Goal: Transaction & Acquisition: Book appointment/travel/reservation

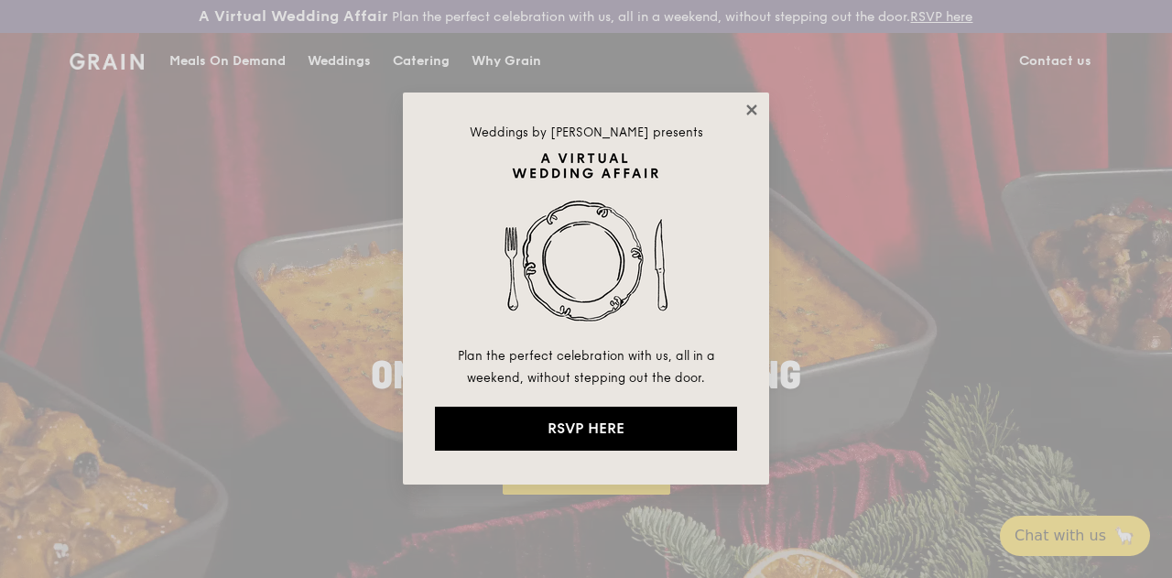
click at [746, 108] on icon at bounding box center [751, 110] width 16 height 16
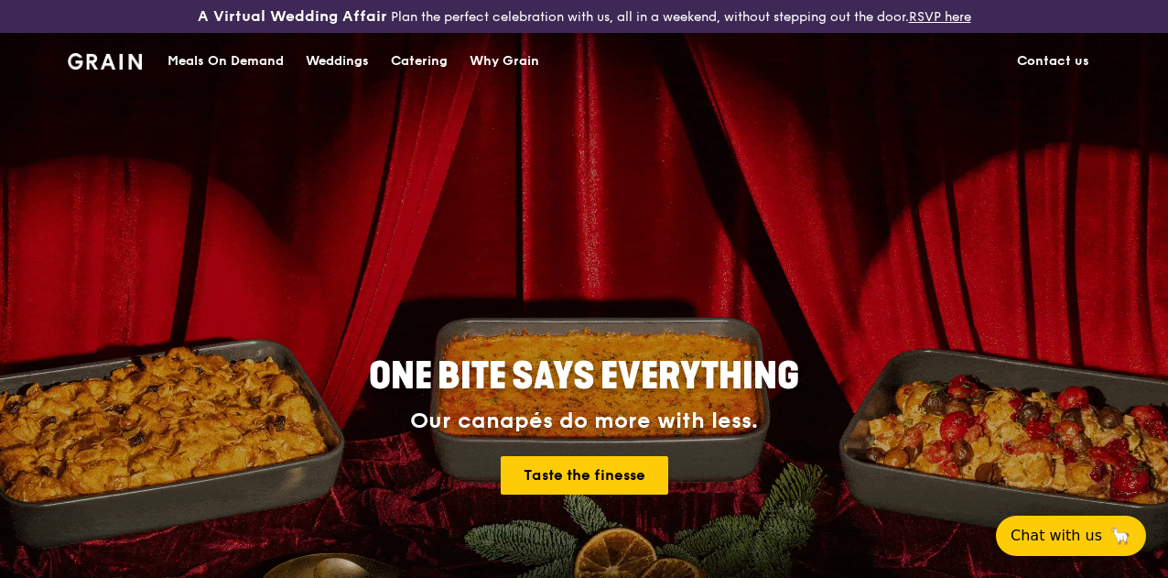
click at [406, 69] on div "Catering" at bounding box center [419, 61] width 57 height 55
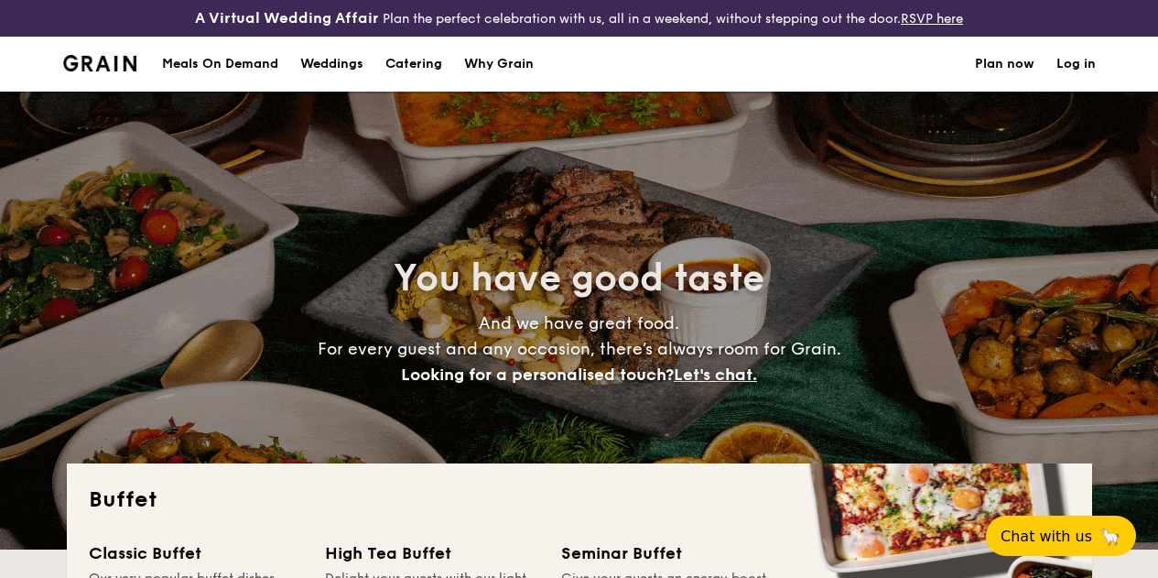
select select
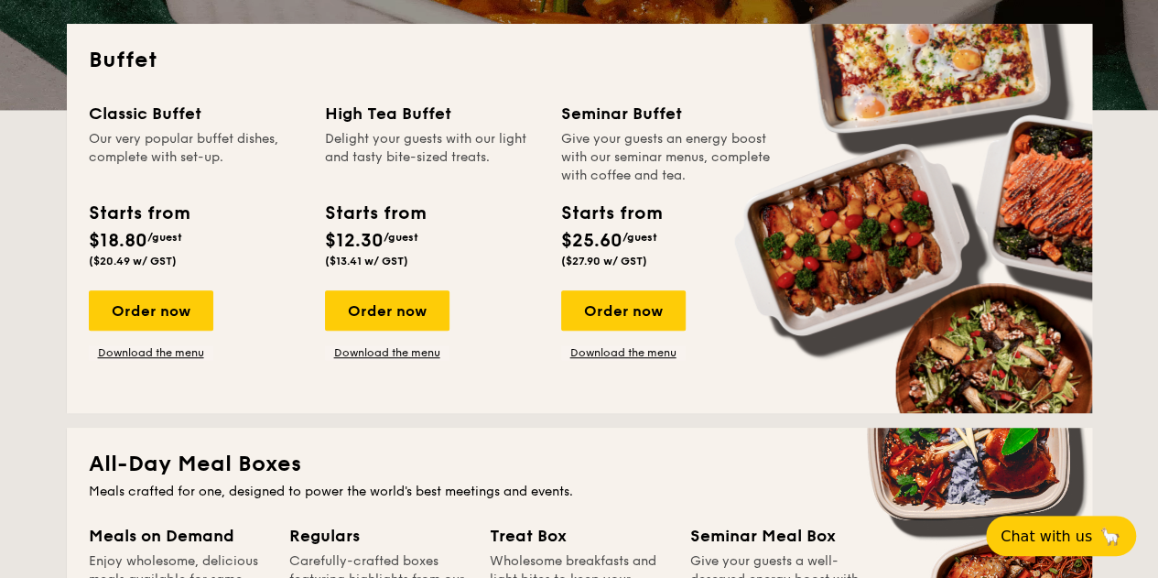
scroll to position [641, 0]
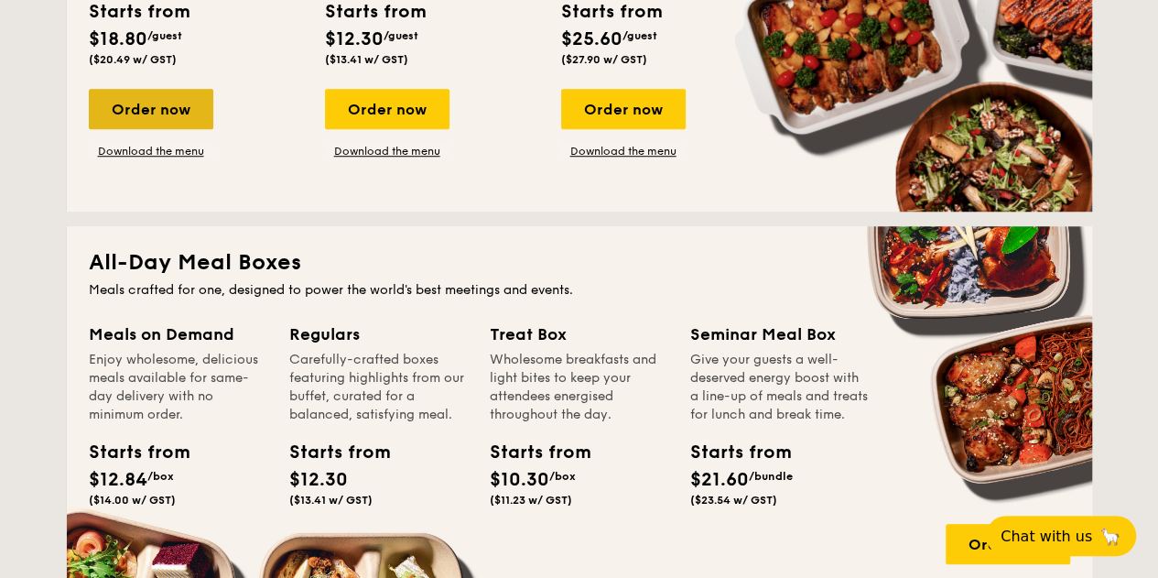
click at [143, 113] on div "Order now" at bounding box center [151, 109] width 124 height 40
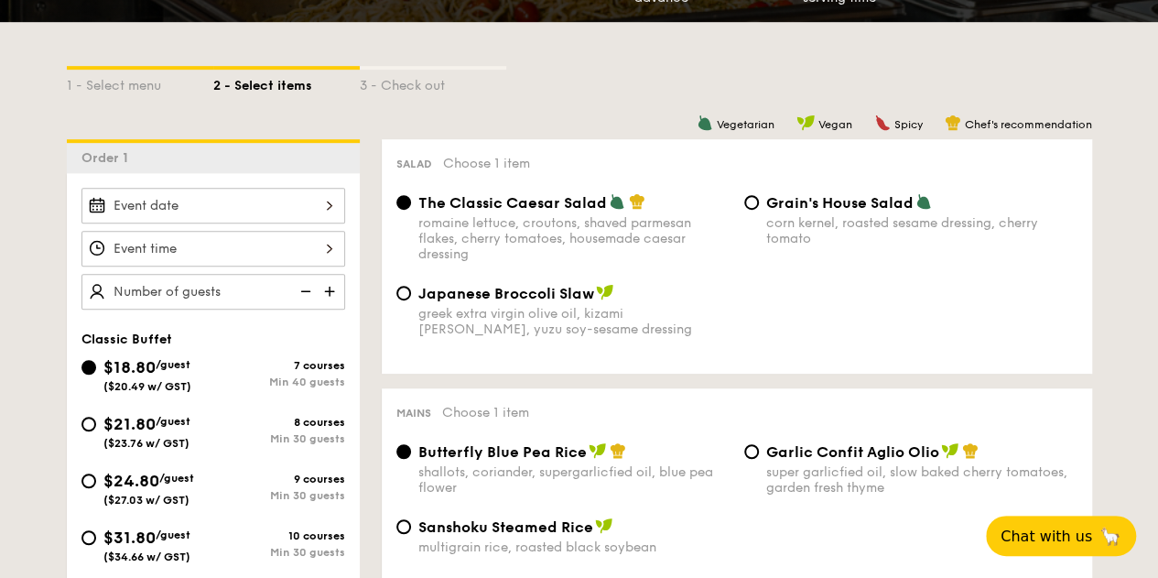
scroll to position [458, 0]
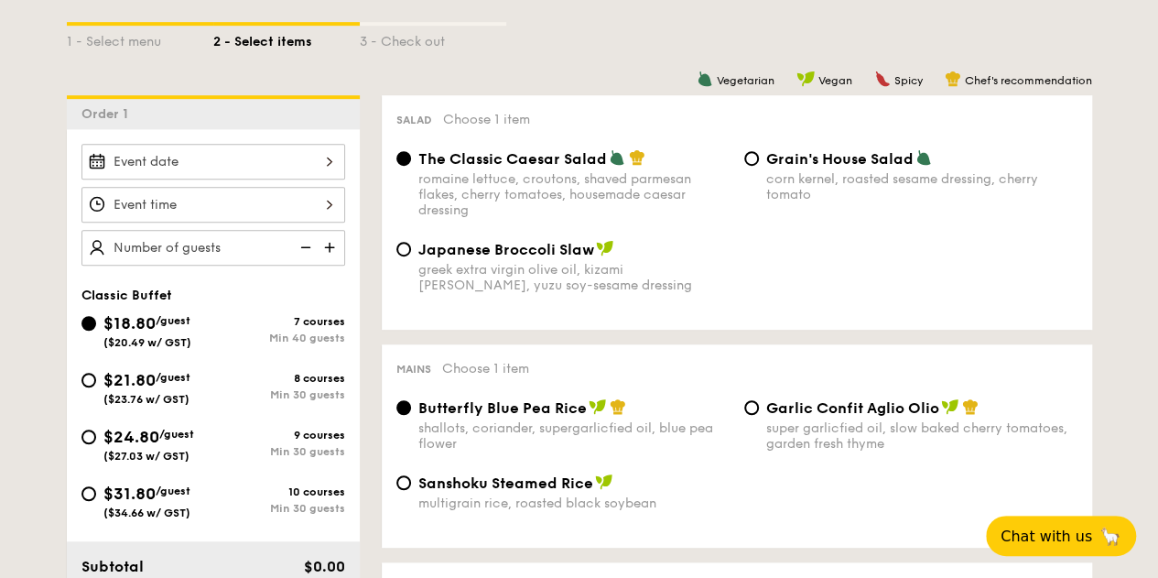
click at [308, 173] on div at bounding box center [213, 162] width 264 height 36
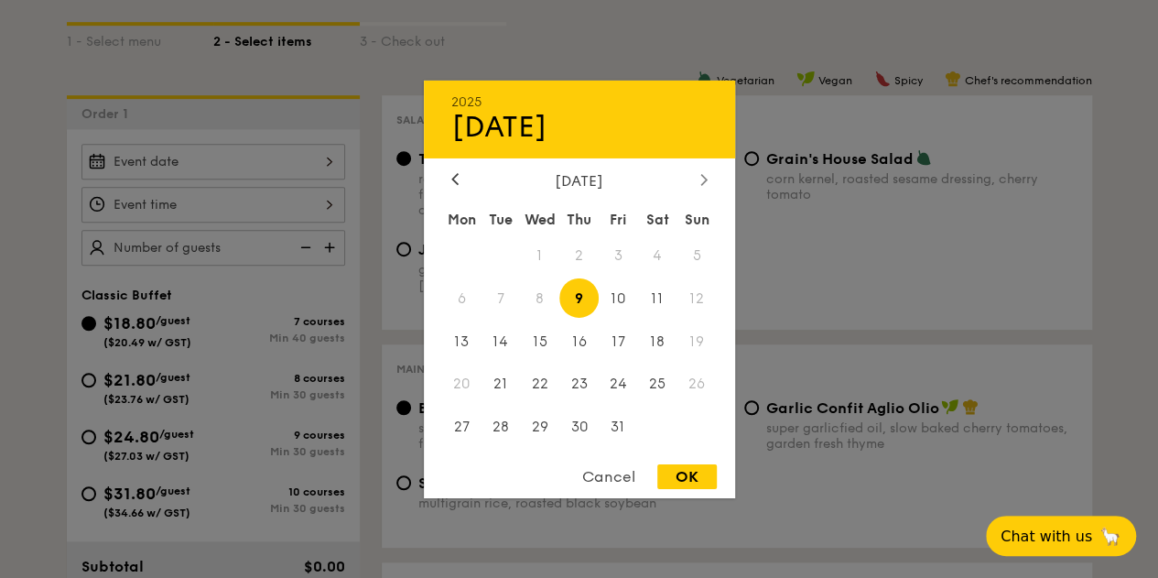
click at [706, 175] on icon at bounding box center [703, 179] width 7 height 12
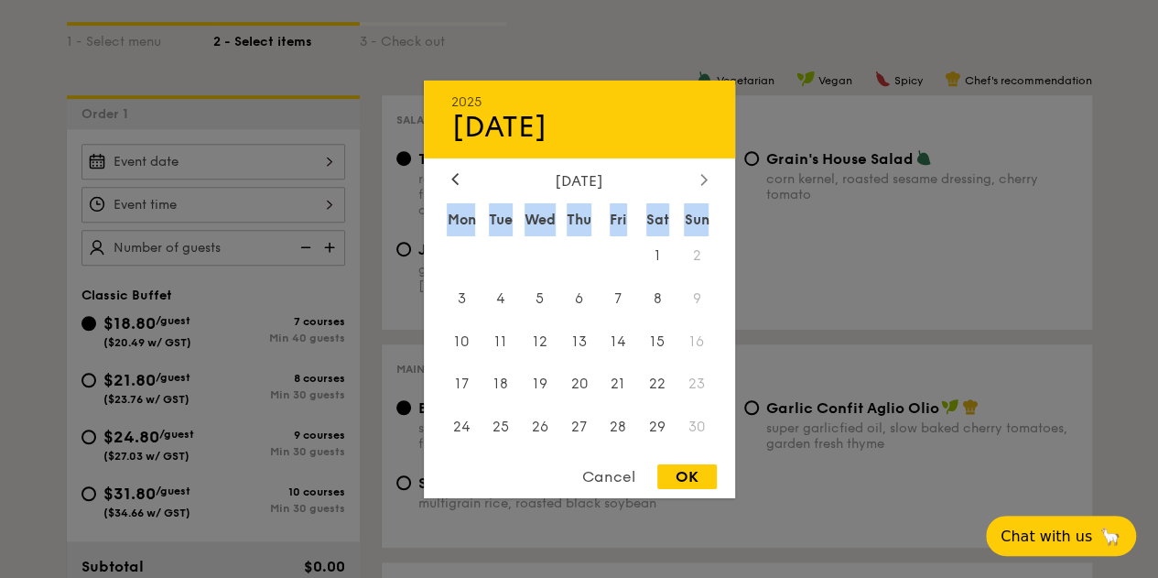
click at [706, 175] on icon at bounding box center [703, 179] width 7 height 12
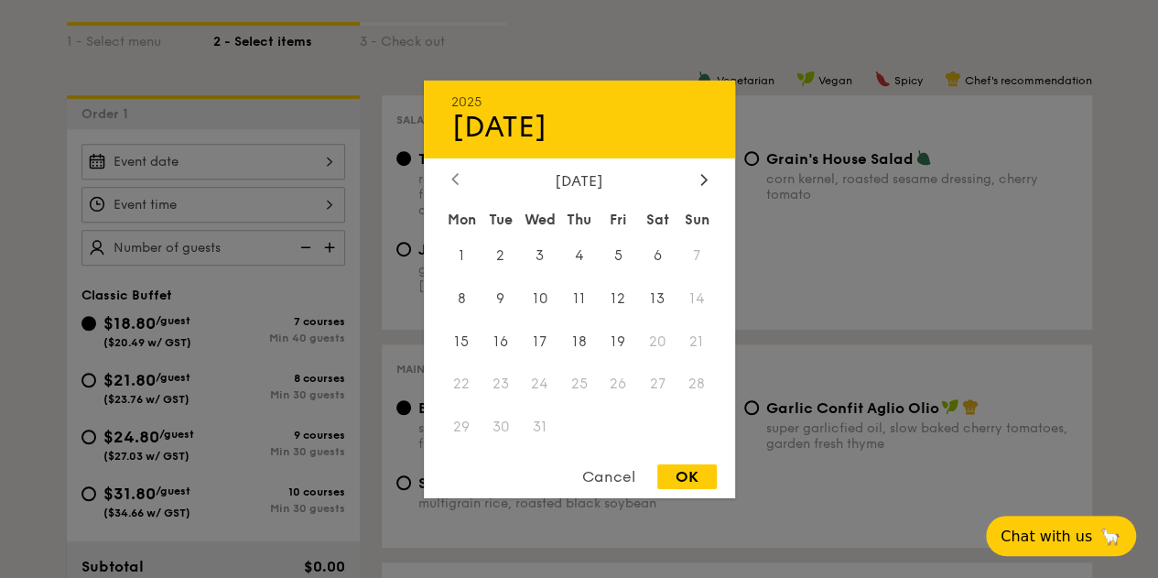
click at [447, 176] on div at bounding box center [455, 179] width 16 height 17
click at [618, 343] on span "14" at bounding box center [618, 340] width 39 height 39
click at [666, 468] on div "OK" at bounding box center [686, 476] width 59 height 25
type input "[DATE]"
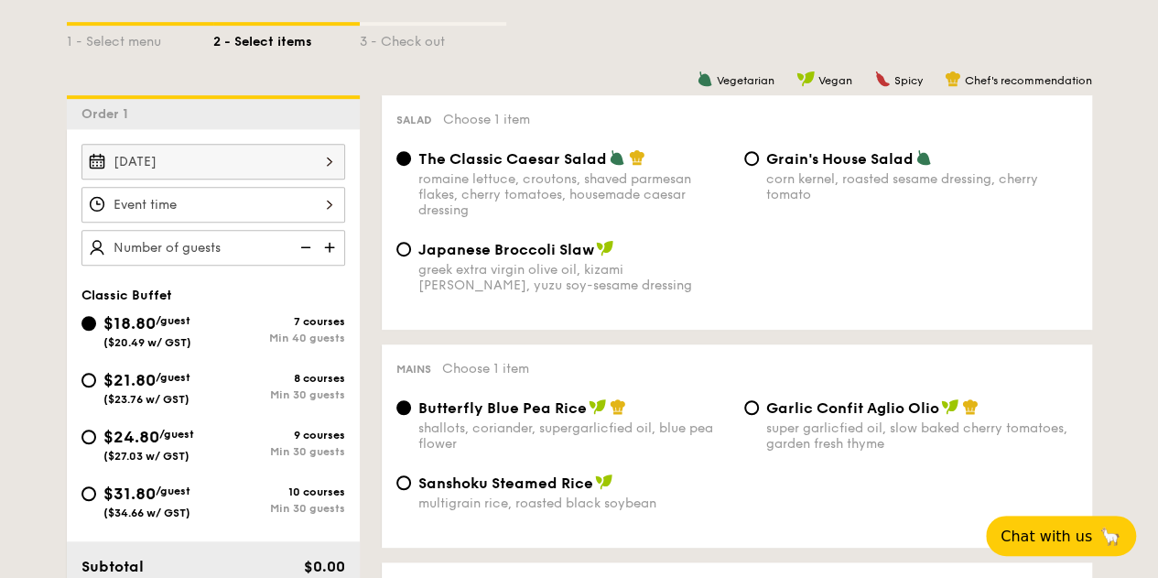
click at [310, 213] on div at bounding box center [213, 205] width 264 height 36
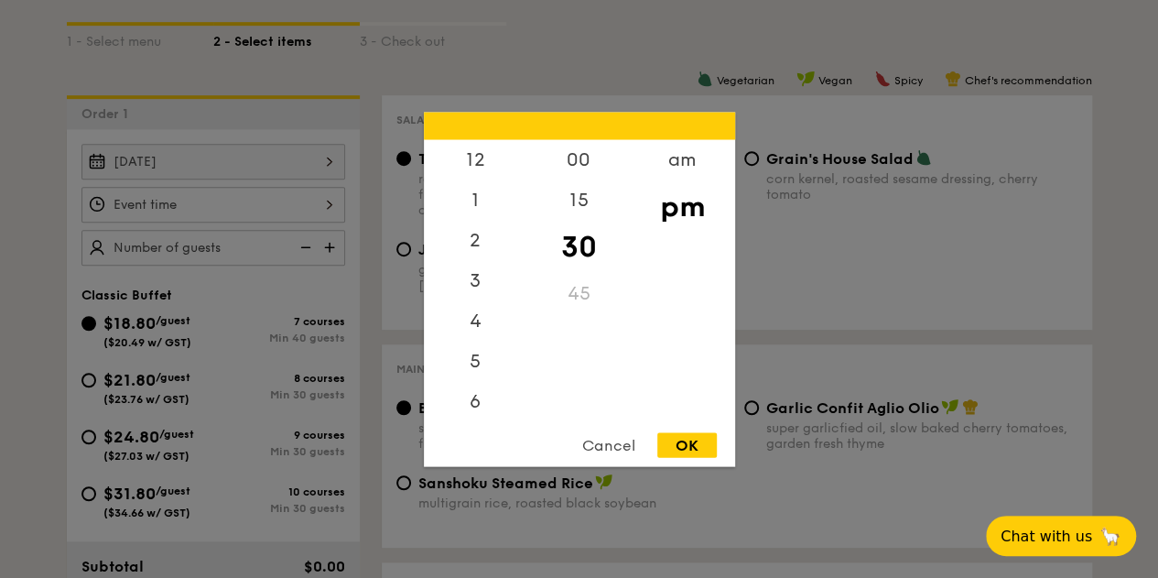
scroll to position [81, 0]
click at [465, 322] on div "6" at bounding box center [475, 326] width 103 height 53
click at [597, 165] on div "00" at bounding box center [578, 165] width 103 height 53
click at [679, 442] on div "OK" at bounding box center [686, 444] width 59 height 25
type input "6:00PM"
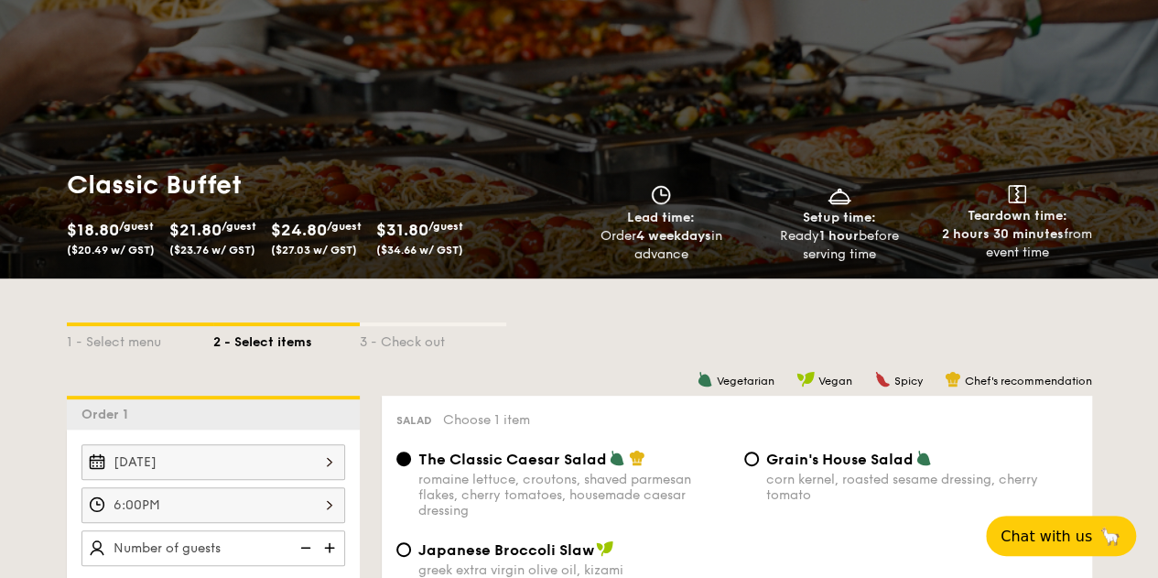
scroll to position [0, 0]
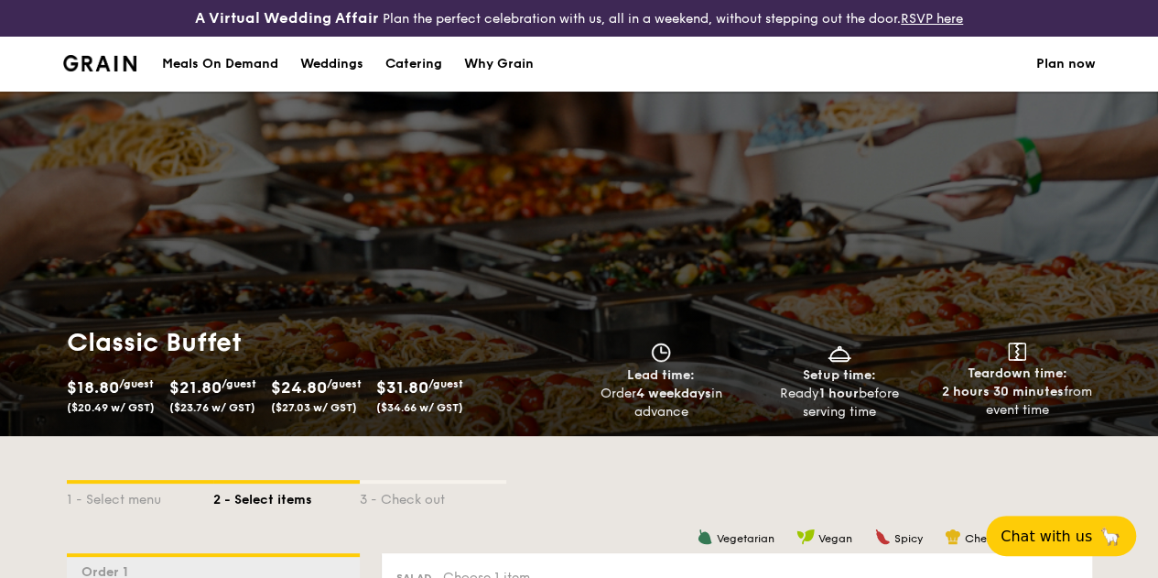
click at [190, 80] on div "Meals On Demand" at bounding box center [220, 64] width 116 height 55
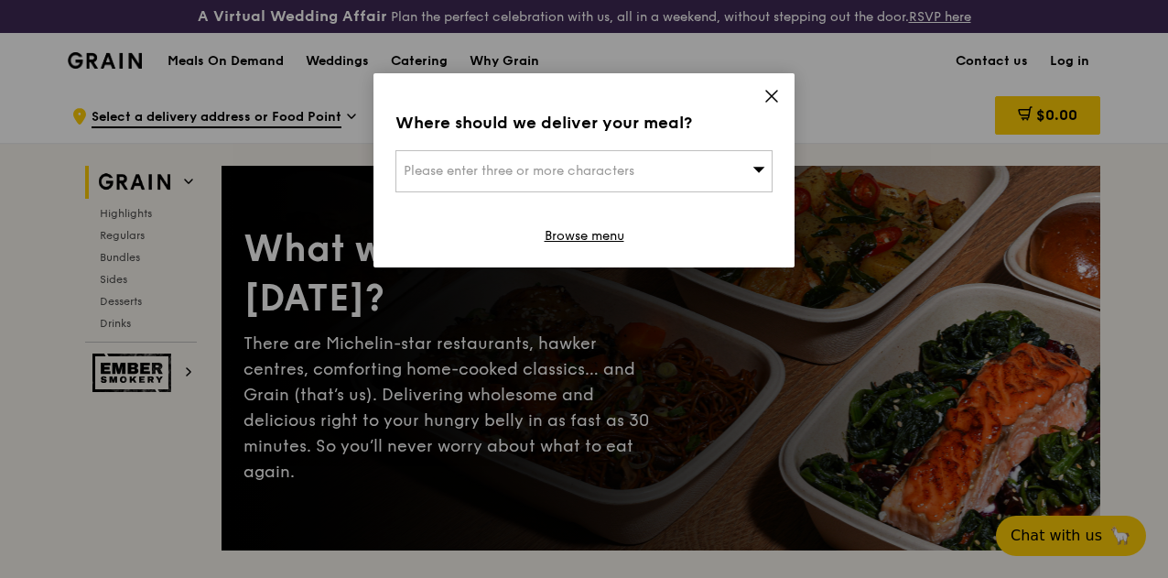
click at [787, 91] on div "Where should we deliver your meal? Please enter three or more characters Browse…" at bounding box center [583, 170] width 421 height 194
click at [776, 91] on icon at bounding box center [771, 96] width 11 height 11
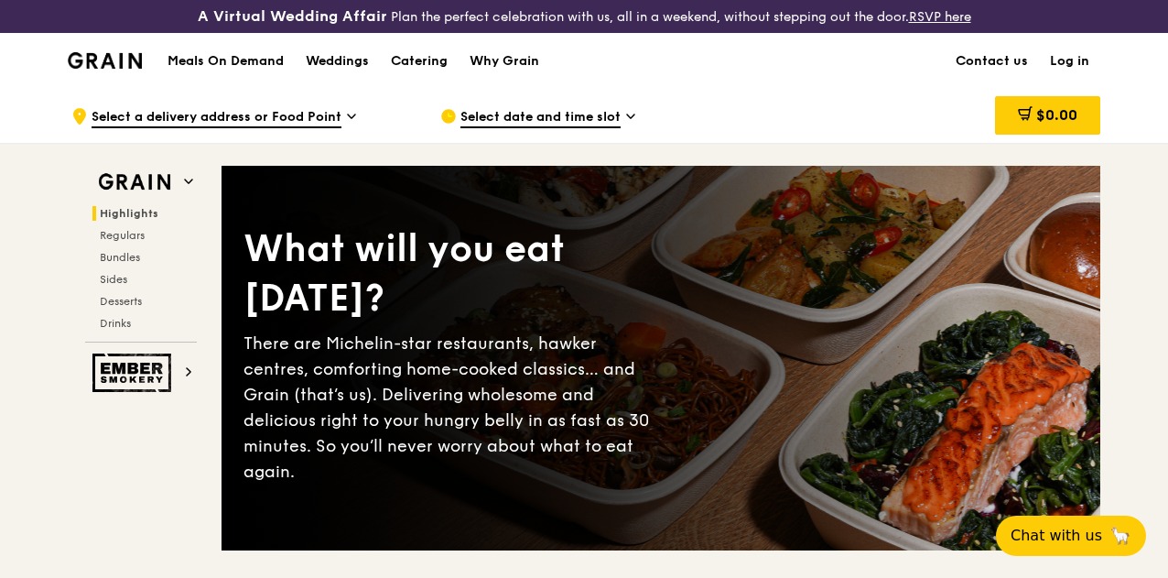
click at [130, 69] on img at bounding box center [105, 60] width 74 height 16
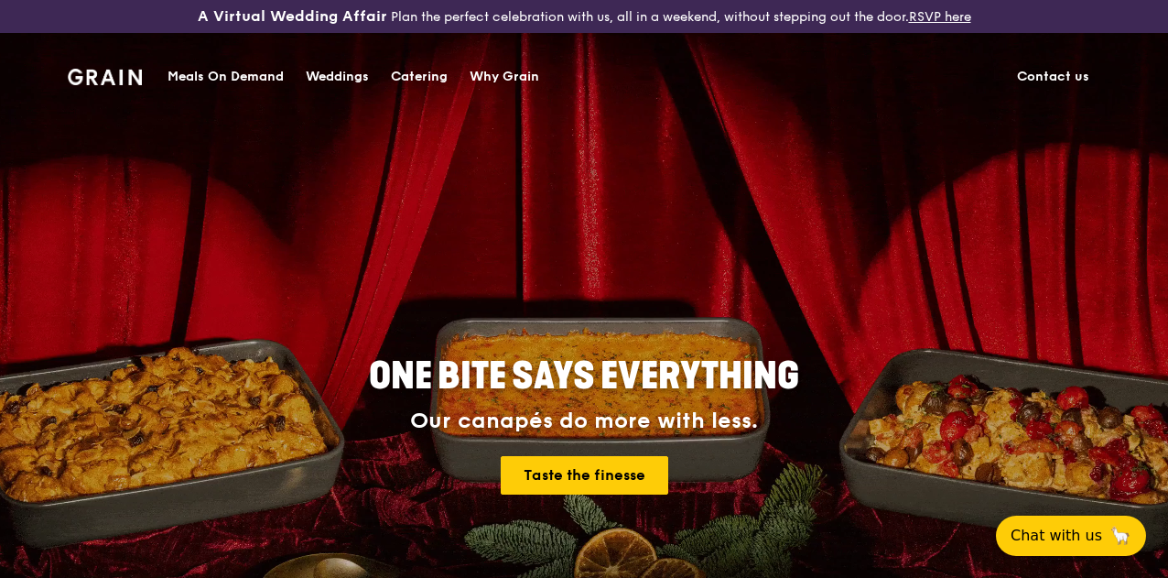
click at [421, 79] on div "Catering" at bounding box center [419, 76] width 57 height 55
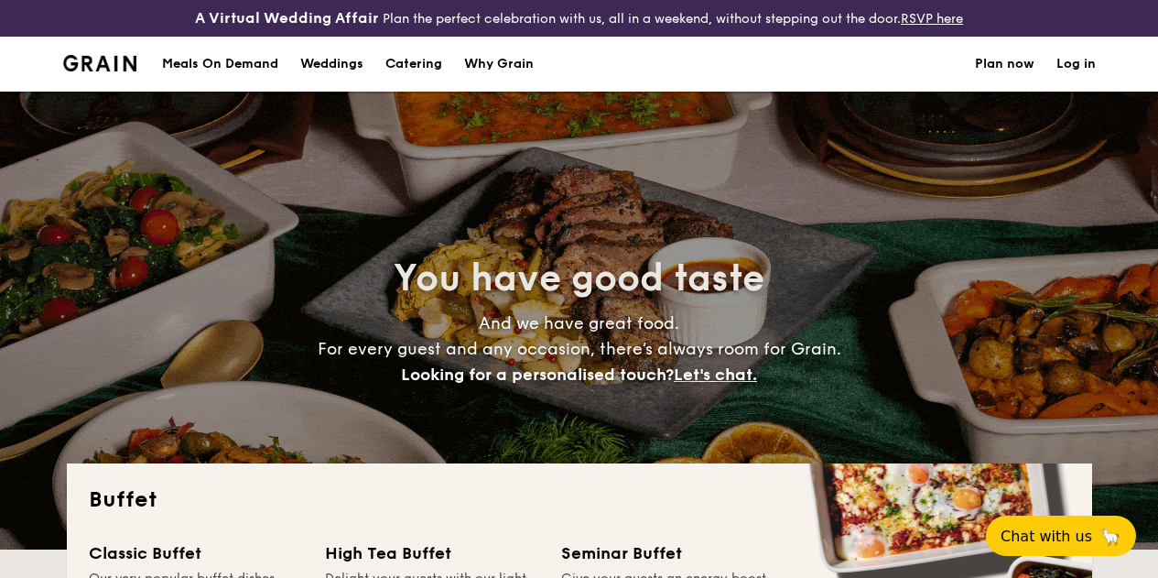
select select
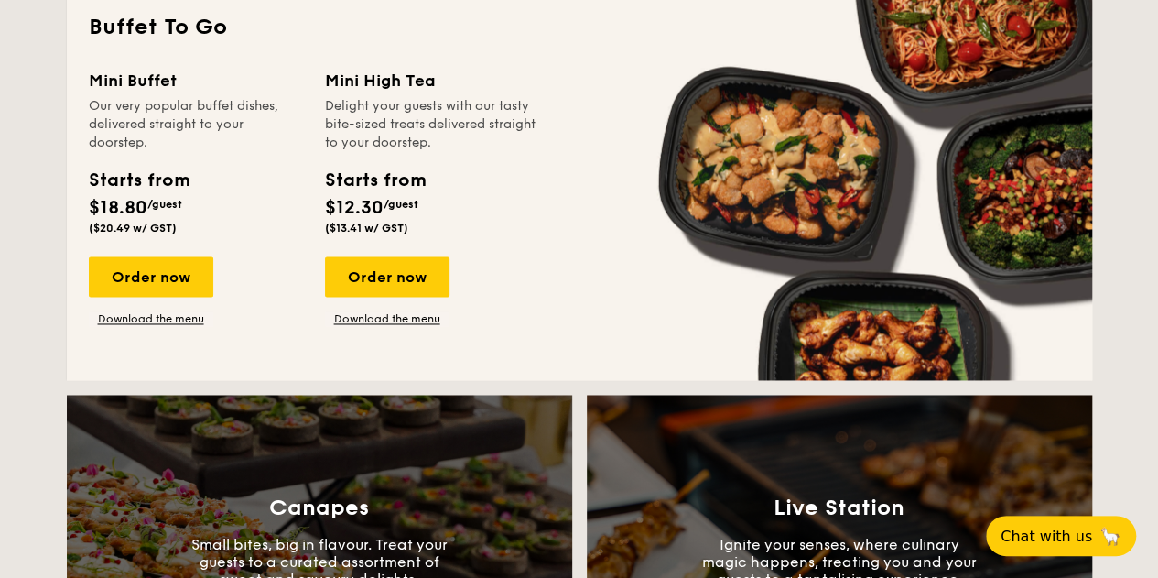
scroll to position [1281, 0]
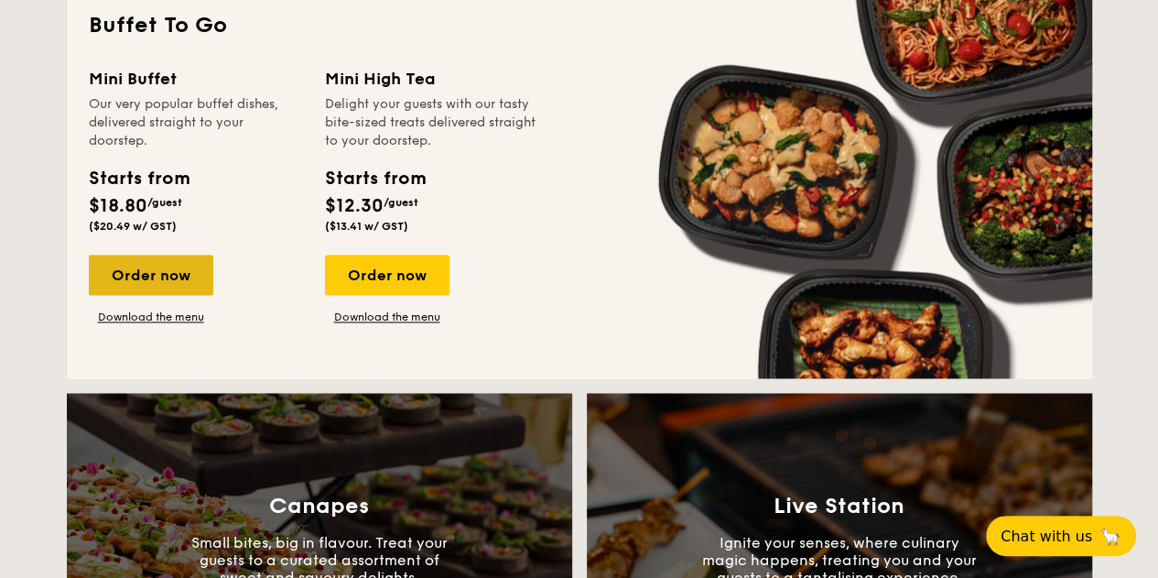
click at [135, 286] on div "Order now" at bounding box center [151, 274] width 124 height 40
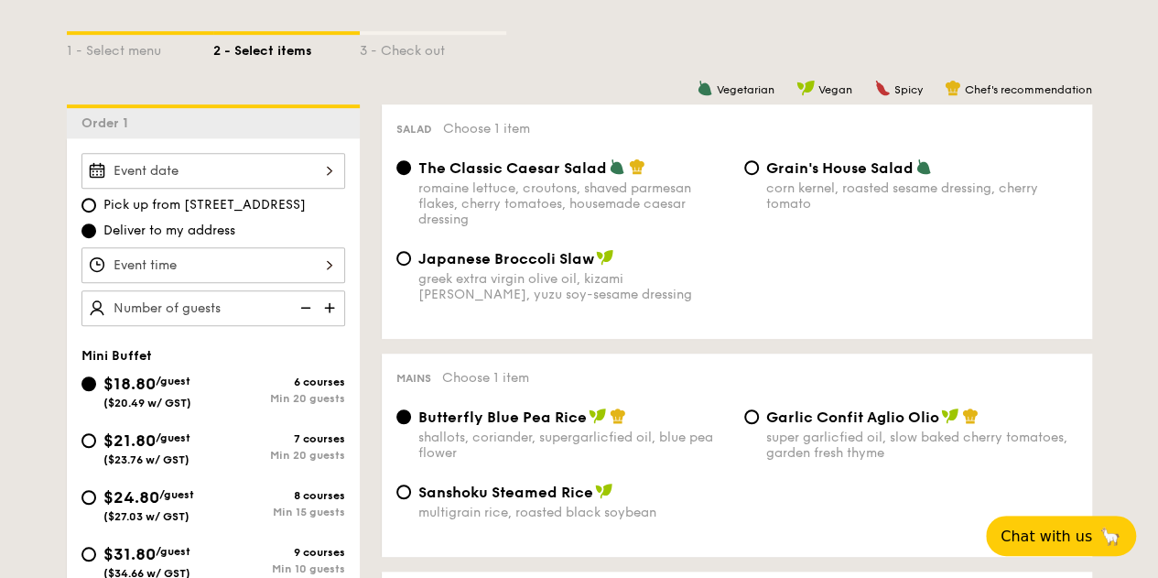
scroll to position [458, 0]
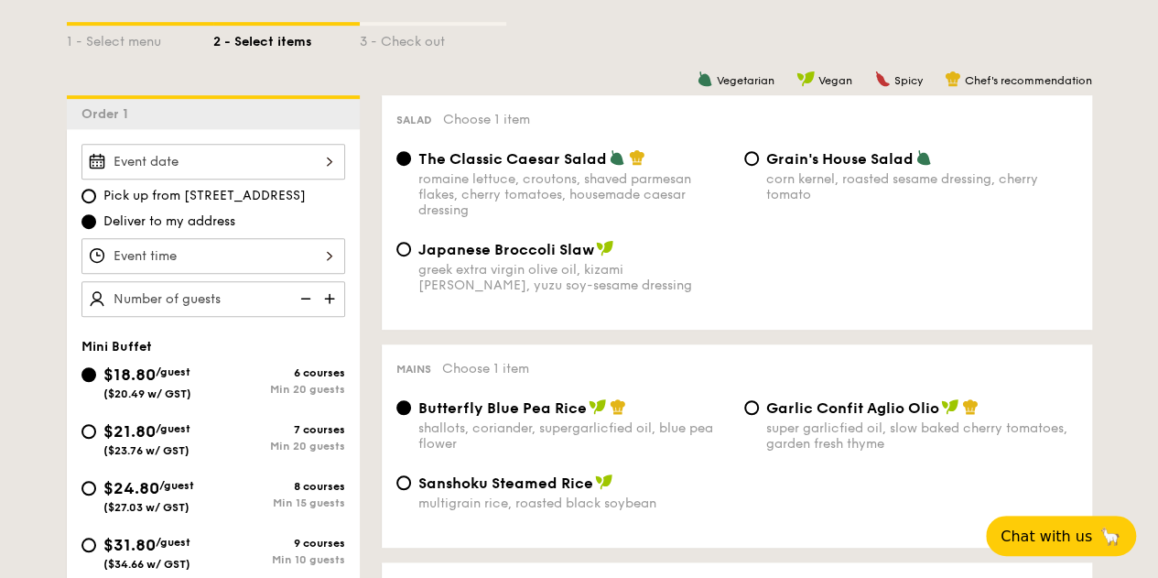
click at [231, 179] on div at bounding box center [213, 162] width 264 height 36
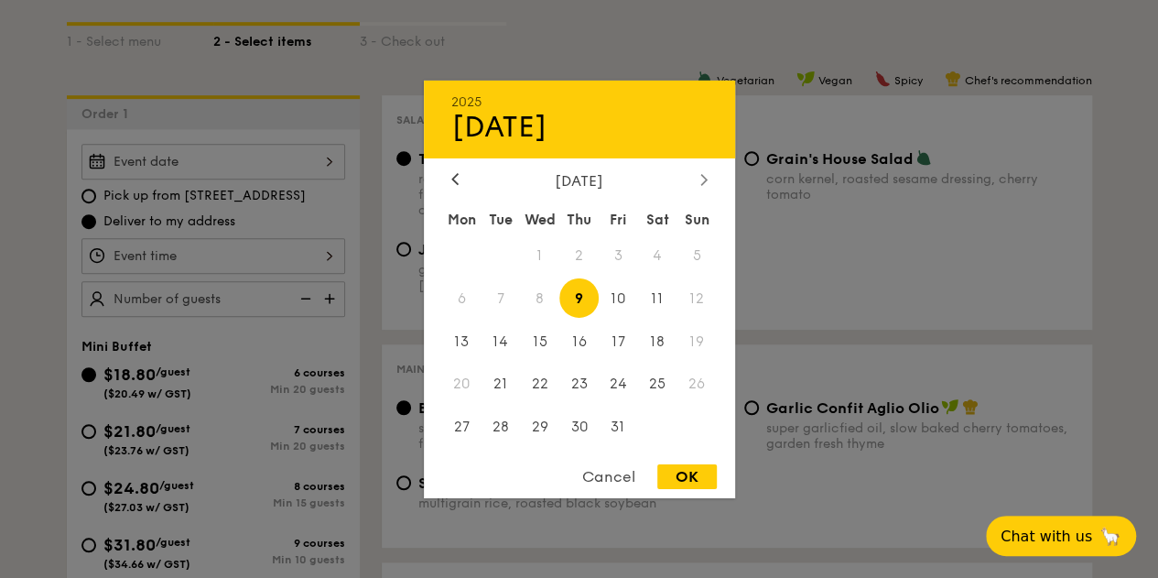
click at [696, 184] on div at bounding box center [704, 179] width 16 height 17
click at [631, 338] on span "14" at bounding box center [618, 340] width 39 height 39
click at [243, 259] on div at bounding box center [579, 289] width 1158 height 578
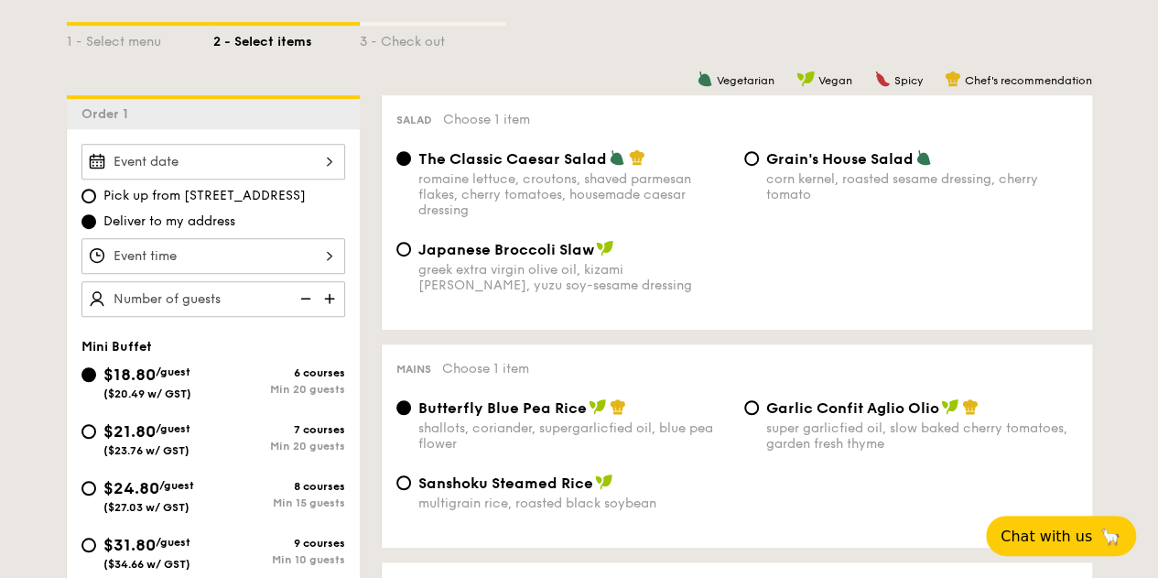
click at [291, 265] on div at bounding box center [213, 256] width 264 height 36
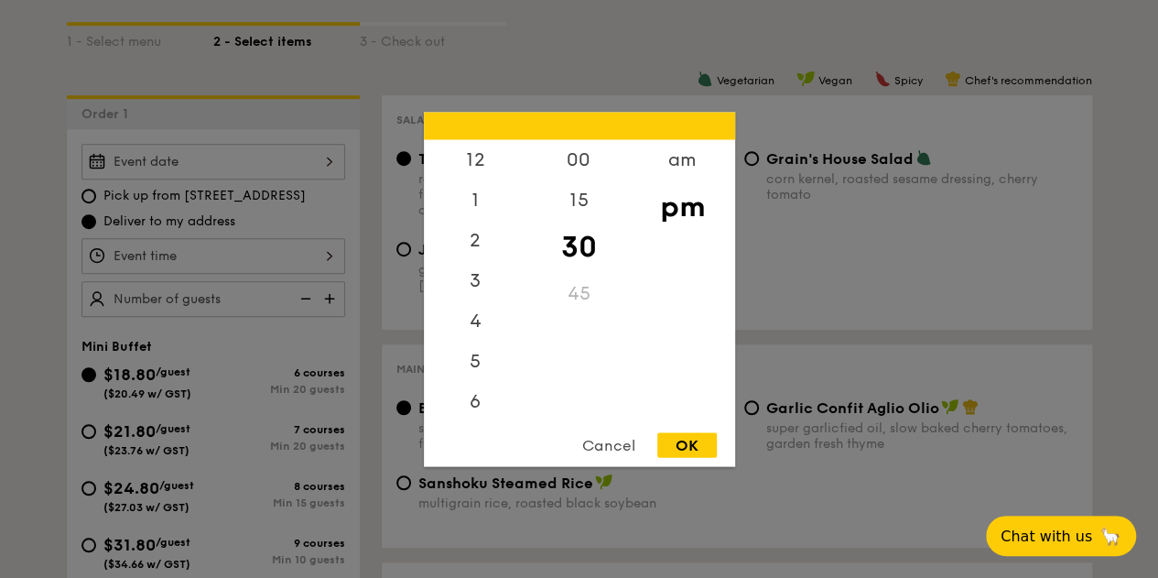
scroll to position [81, 0]
click at [480, 344] on div "6" at bounding box center [475, 326] width 103 height 53
click at [582, 163] on div "00" at bounding box center [578, 165] width 103 height 53
click at [675, 441] on div "OK" at bounding box center [686, 444] width 59 height 25
type input "6:00PM"
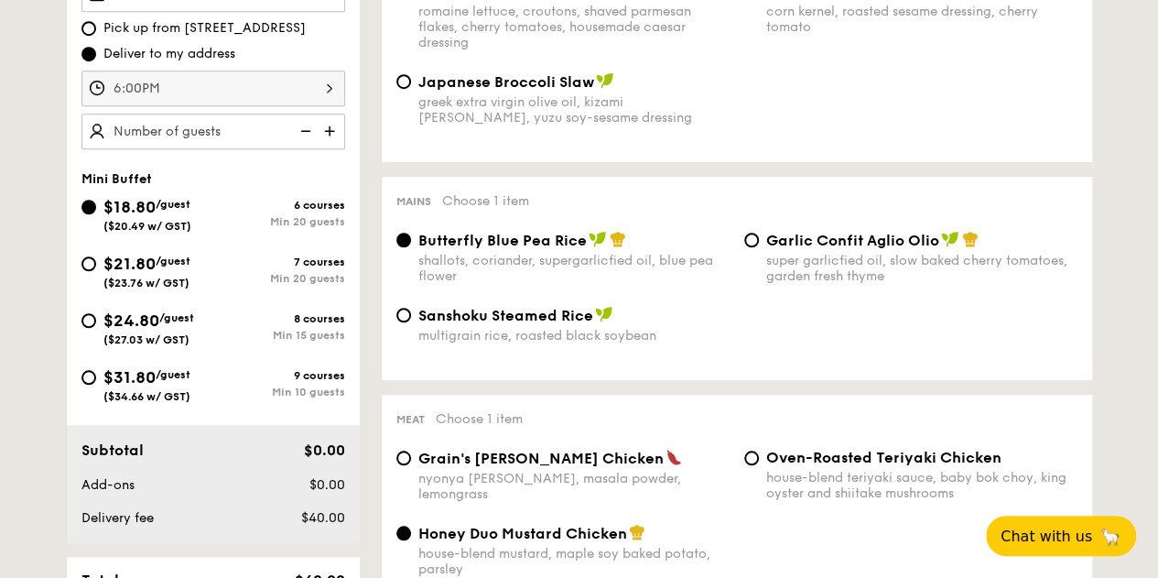
scroll to position [641, 0]
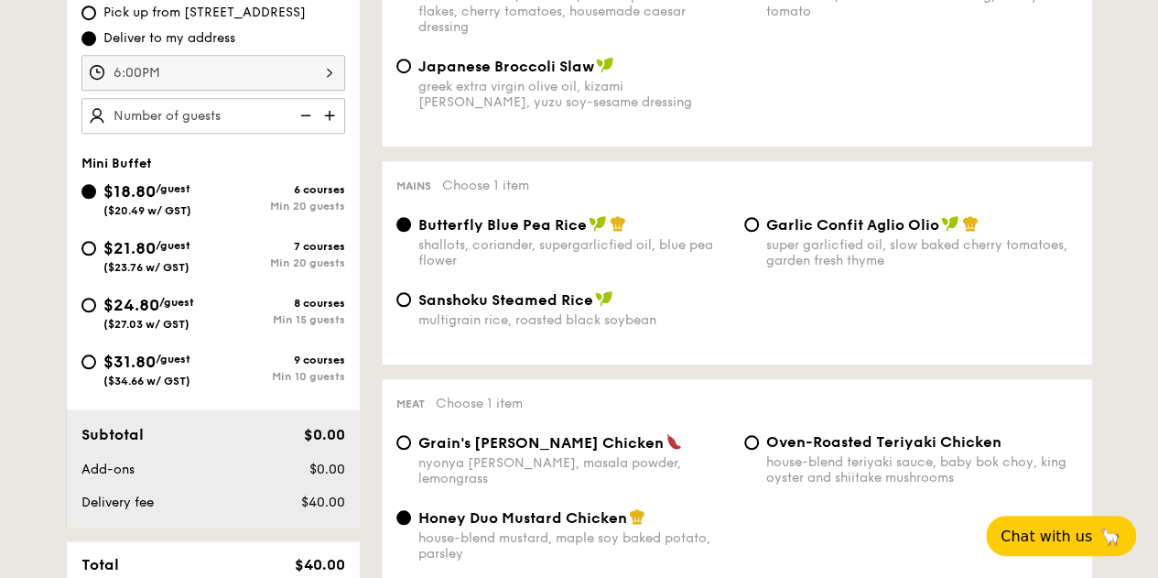
click at [336, 125] on img at bounding box center [331, 115] width 27 height 35
type input "20 guests"
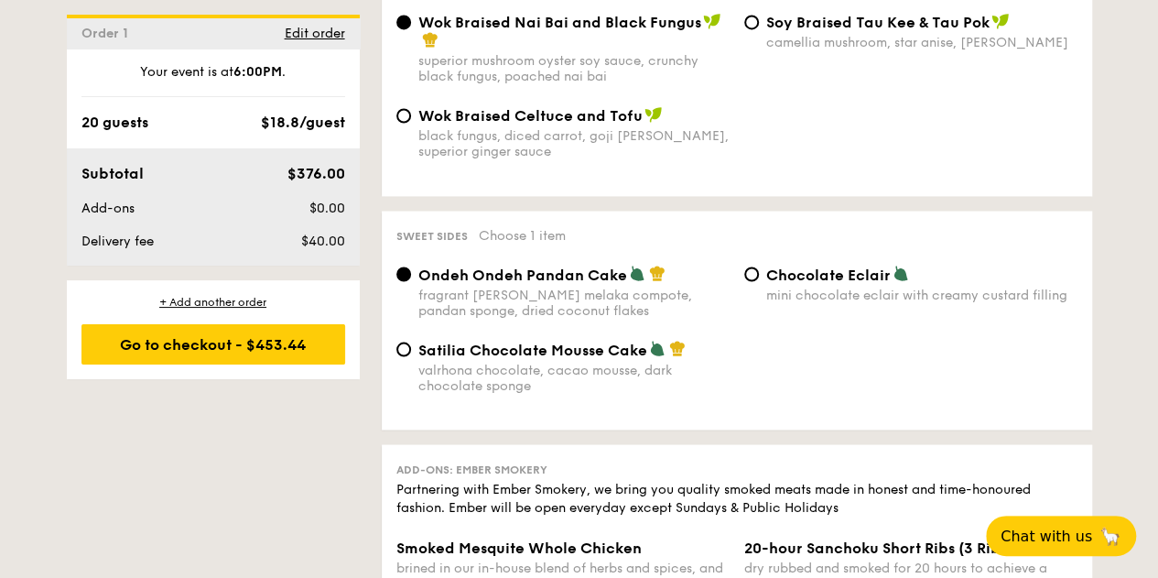
scroll to position [1556, 0]
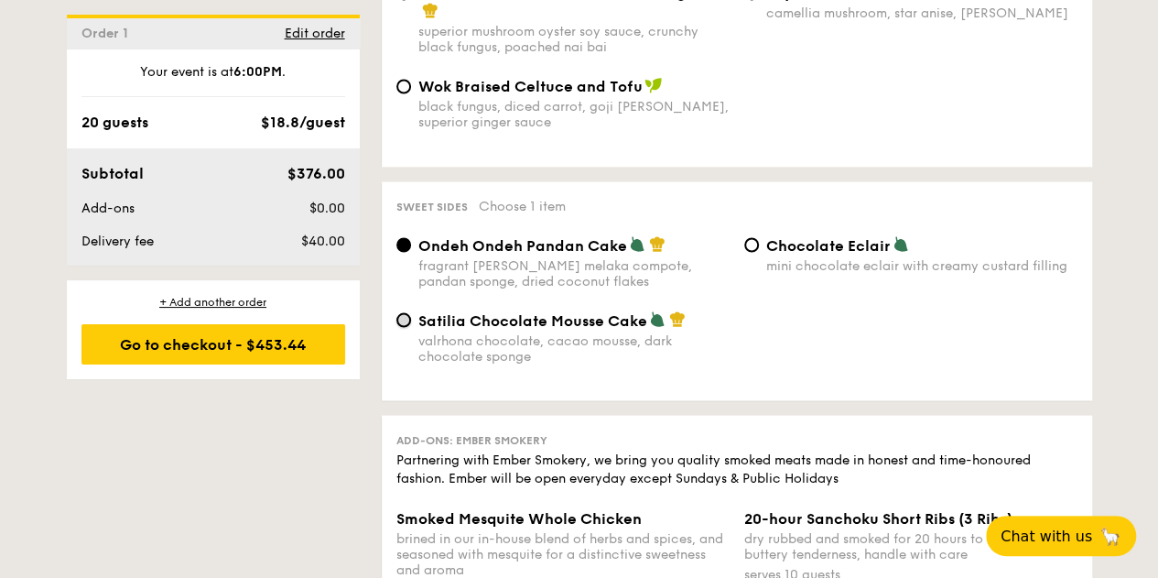
click at [403, 327] on input "Satilia Chocolate Mousse Cake valrhona chocolate, cacao mousse, dark chocolate …" at bounding box center [403, 319] width 15 height 15
radio input "true"
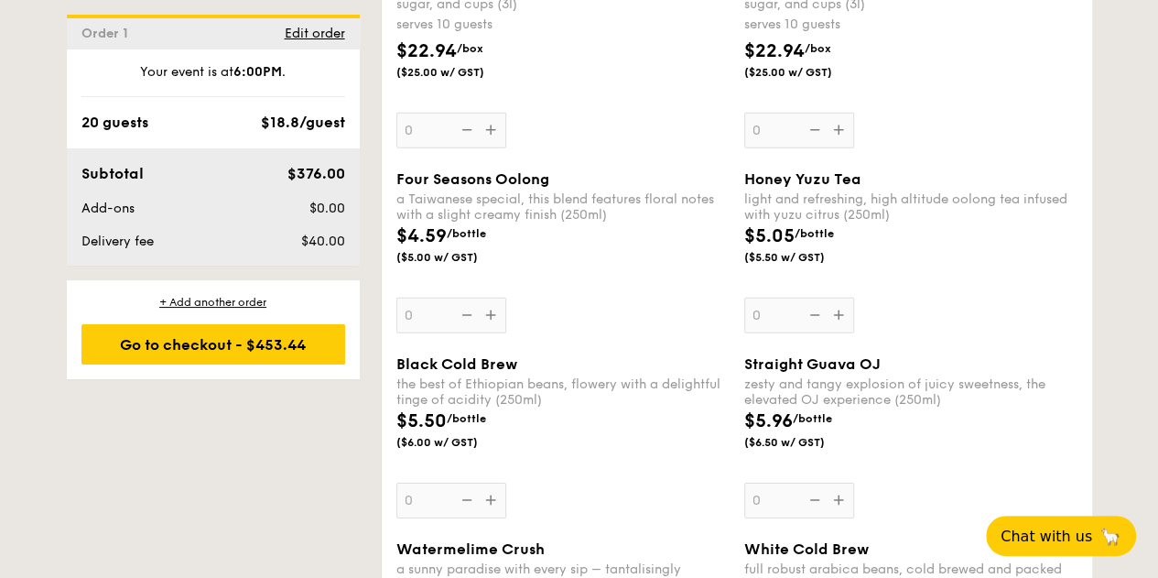
scroll to position [2654, 0]
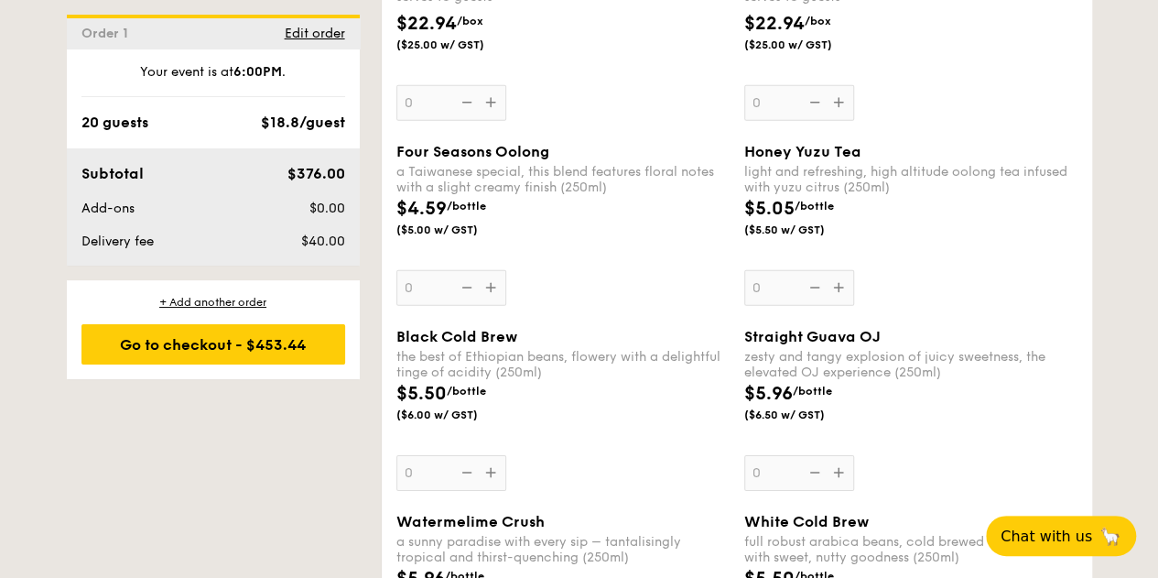
click at [839, 306] on div "Honey Yuzu Tea light and refreshing, high altitude oolong tea infused with yuzu…" at bounding box center [910, 224] width 333 height 163
click at [839, 306] on input "0" at bounding box center [799, 288] width 110 height 36
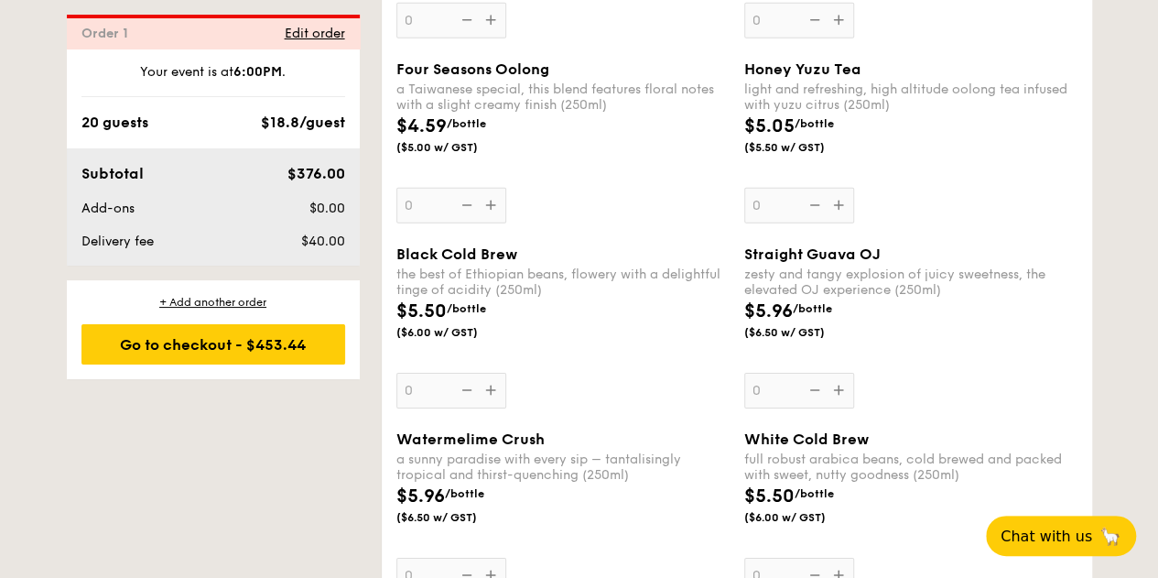
scroll to position [2645, 0]
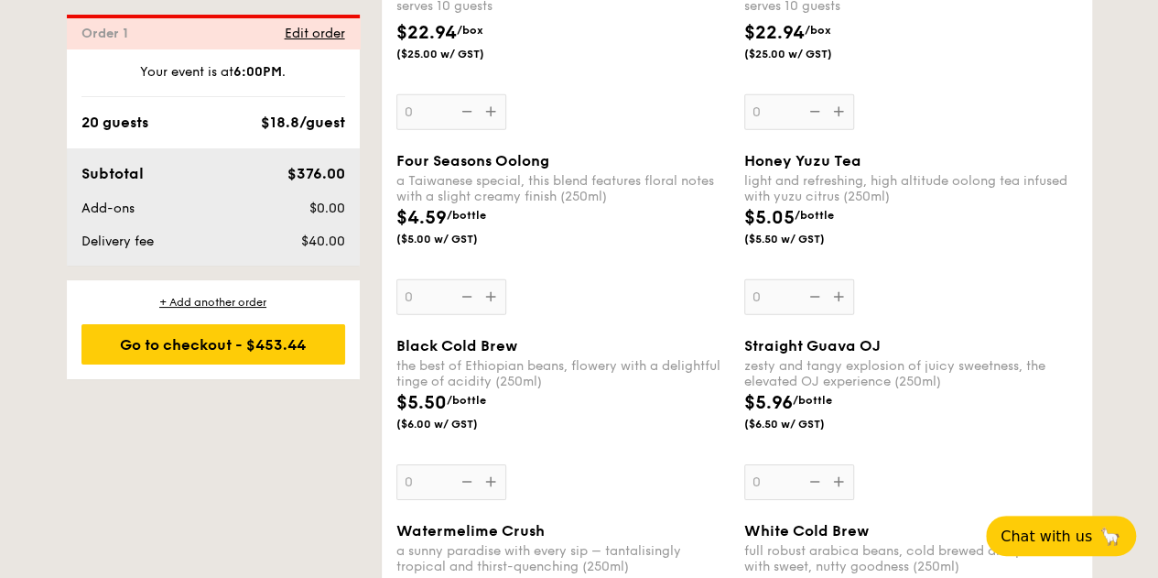
click at [839, 314] on div "Honey Yuzu Tea light and refreshing, high altitude oolong tea infused with yuzu…" at bounding box center [910, 233] width 333 height 163
click at [839, 314] on input "0" at bounding box center [799, 297] width 110 height 36
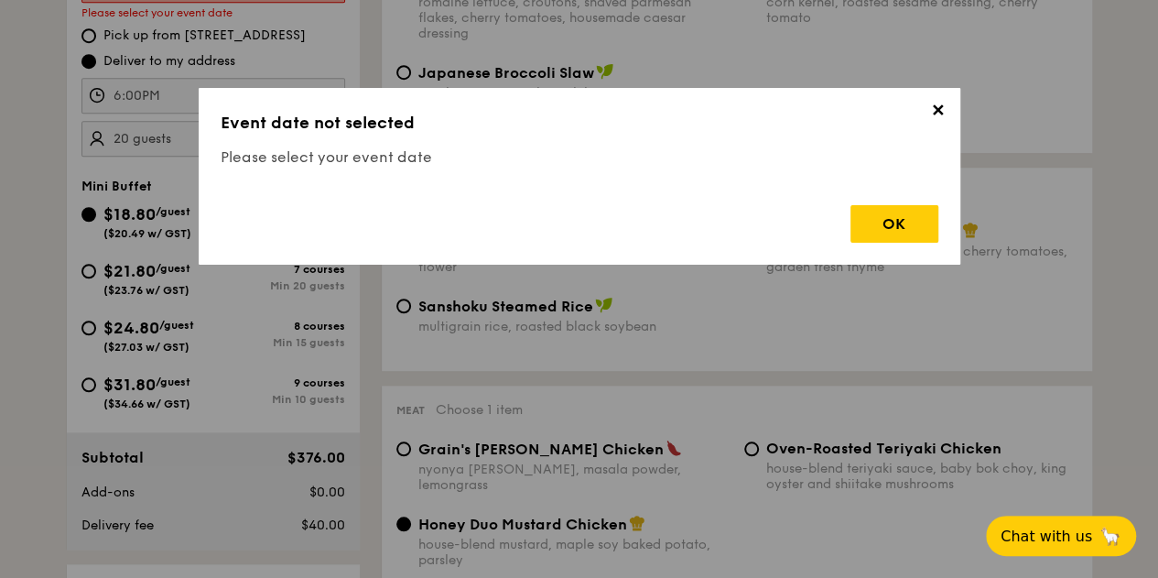
scroll to position [540, 0]
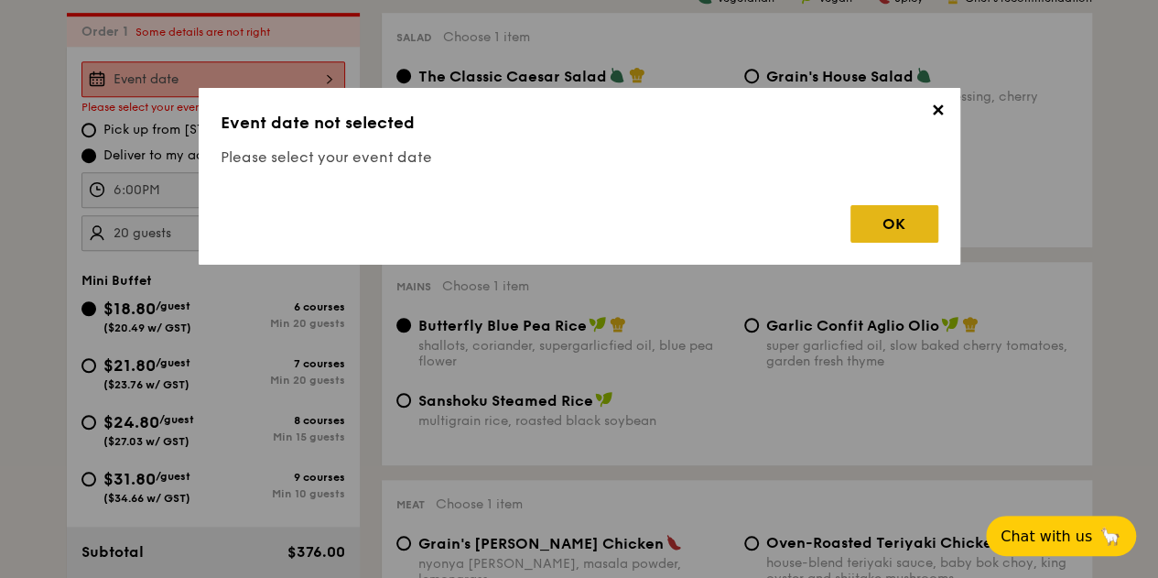
click at [886, 211] on div "OK" at bounding box center [894, 224] width 88 height 38
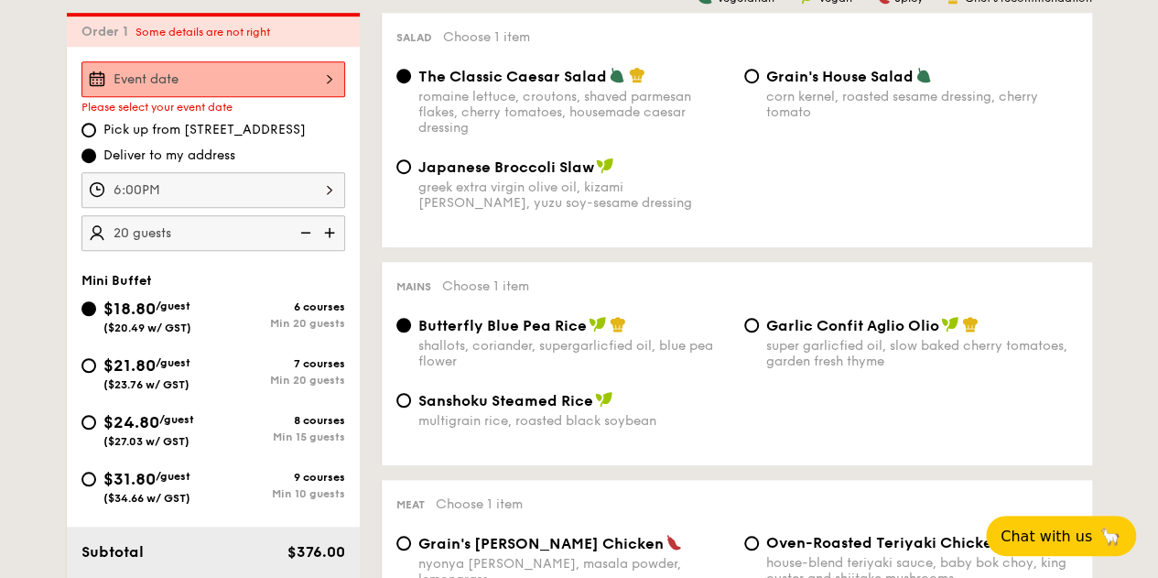
click at [330, 89] on div at bounding box center [213, 79] width 264 height 36
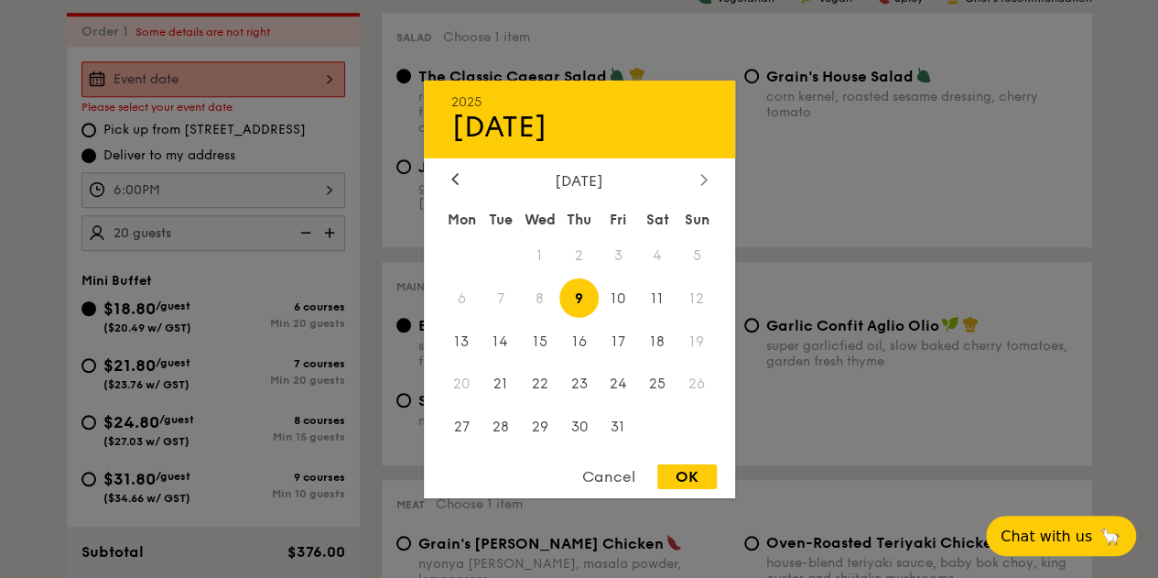
click at [710, 178] on div at bounding box center [704, 179] width 16 height 17
click at [633, 332] on span "14" at bounding box center [618, 340] width 39 height 39
click at [690, 479] on div "OK" at bounding box center [686, 476] width 59 height 25
type input "[DATE]"
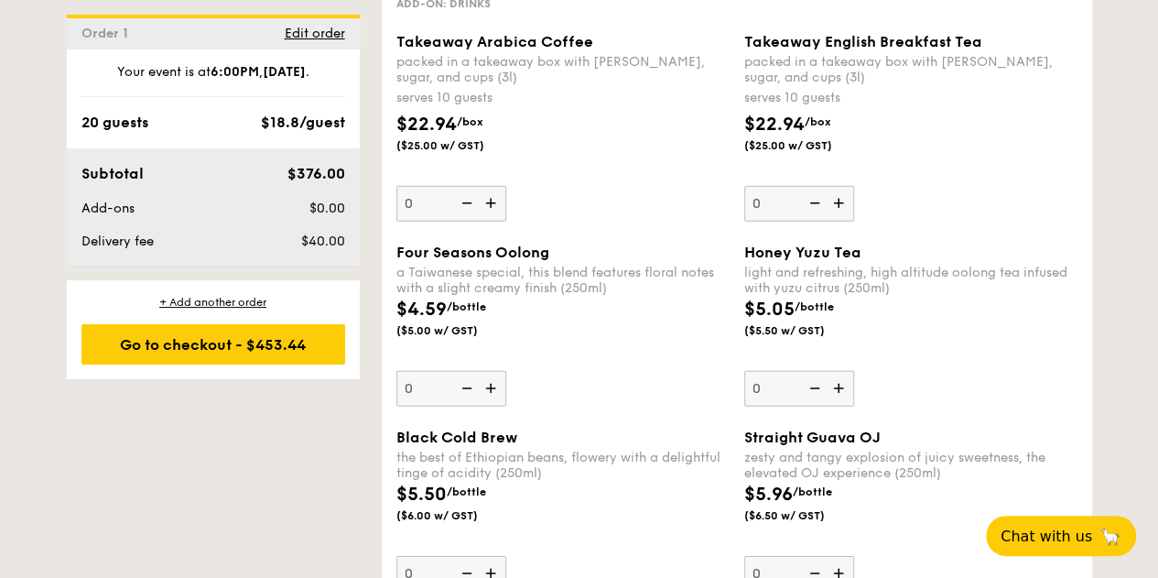
scroll to position [2645, 0]
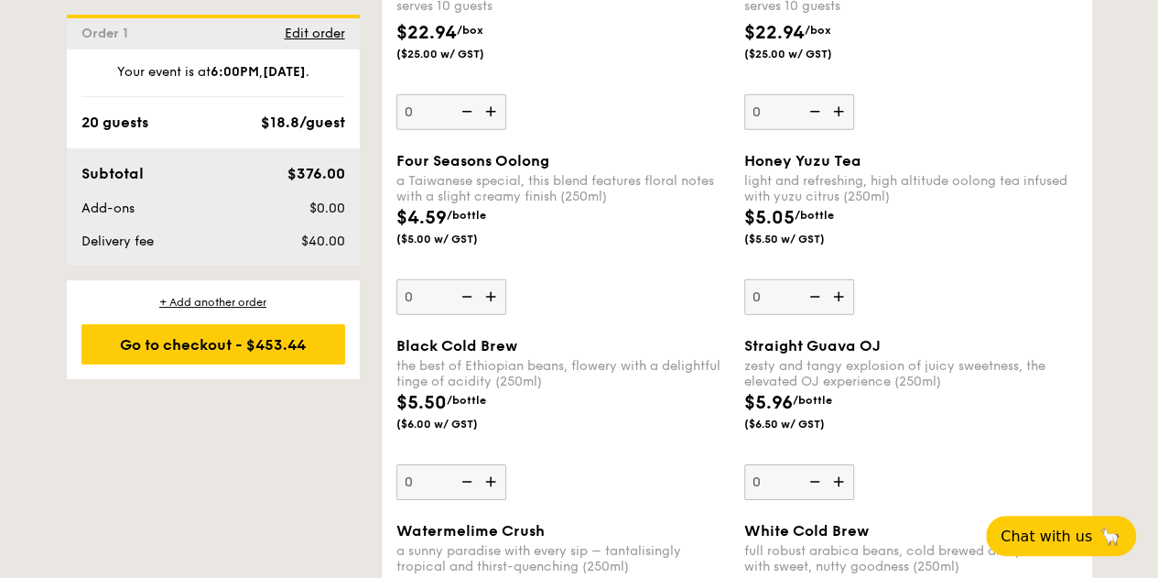
click at [842, 314] on img at bounding box center [840, 296] width 27 height 35
click at [842, 315] on input "0" at bounding box center [799, 297] width 110 height 36
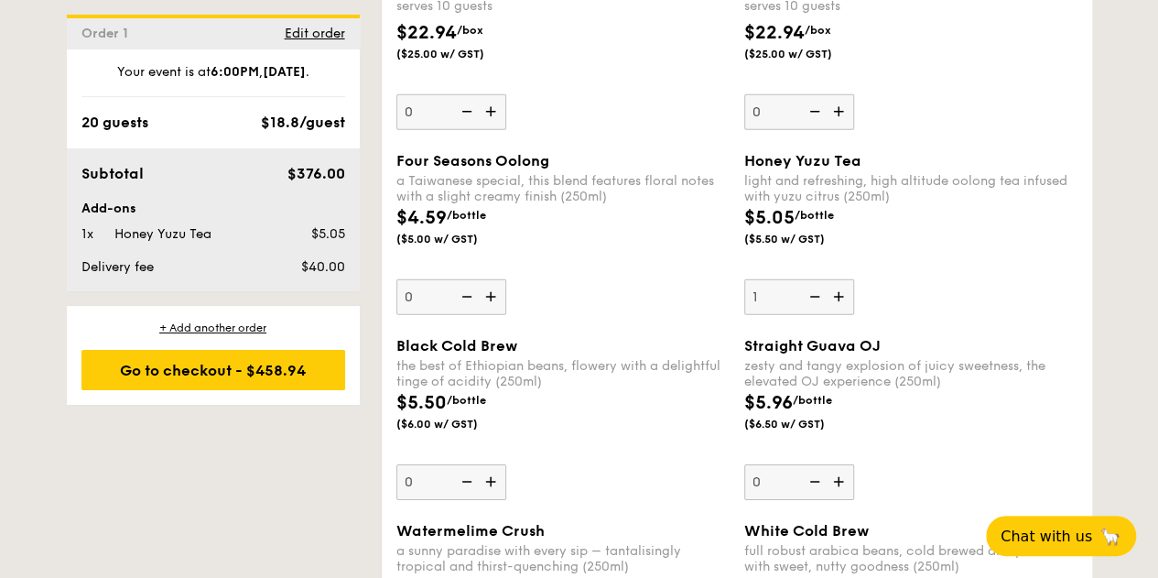
click at [842, 314] on img at bounding box center [840, 296] width 27 height 35
click at [842, 315] on input "1" at bounding box center [799, 297] width 110 height 36
click at [842, 314] on img at bounding box center [840, 296] width 27 height 35
click at [842, 315] on input "2" at bounding box center [799, 297] width 110 height 36
click at [842, 314] on img at bounding box center [840, 296] width 27 height 35
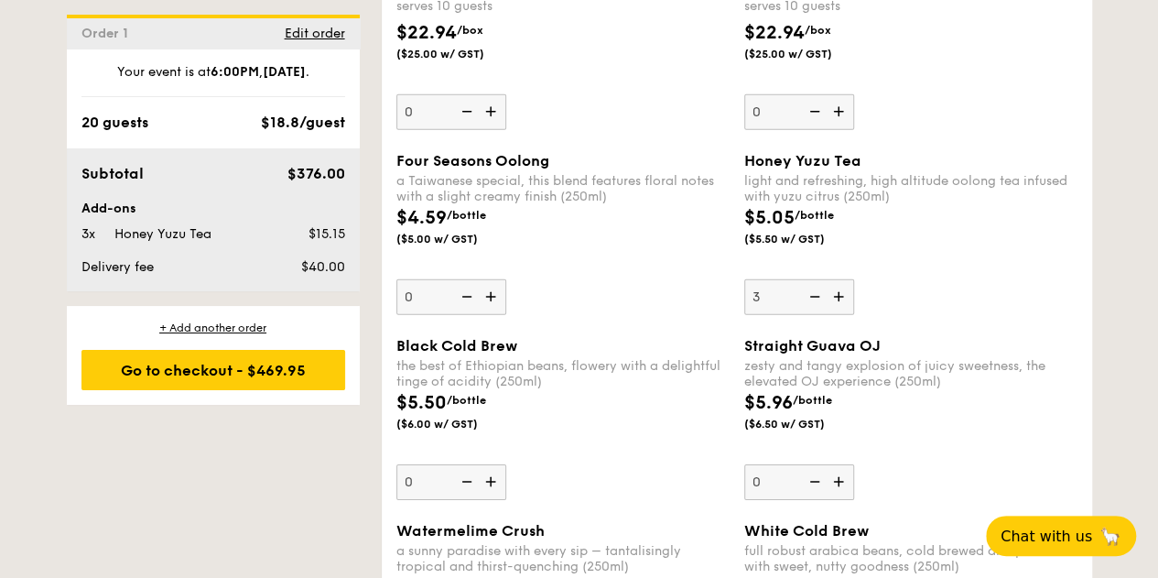
click at [842, 315] on input "3" at bounding box center [799, 297] width 110 height 36
click at [842, 314] on img at bounding box center [840, 296] width 27 height 35
click at [842, 315] on input "4" at bounding box center [799, 297] width 110 height 36
click at [842, 314] on img at bounding box center [840, 296] width 27 height 35
click at [842, 315] on input "5" at bounding box center [799, 297] width 110 height 36
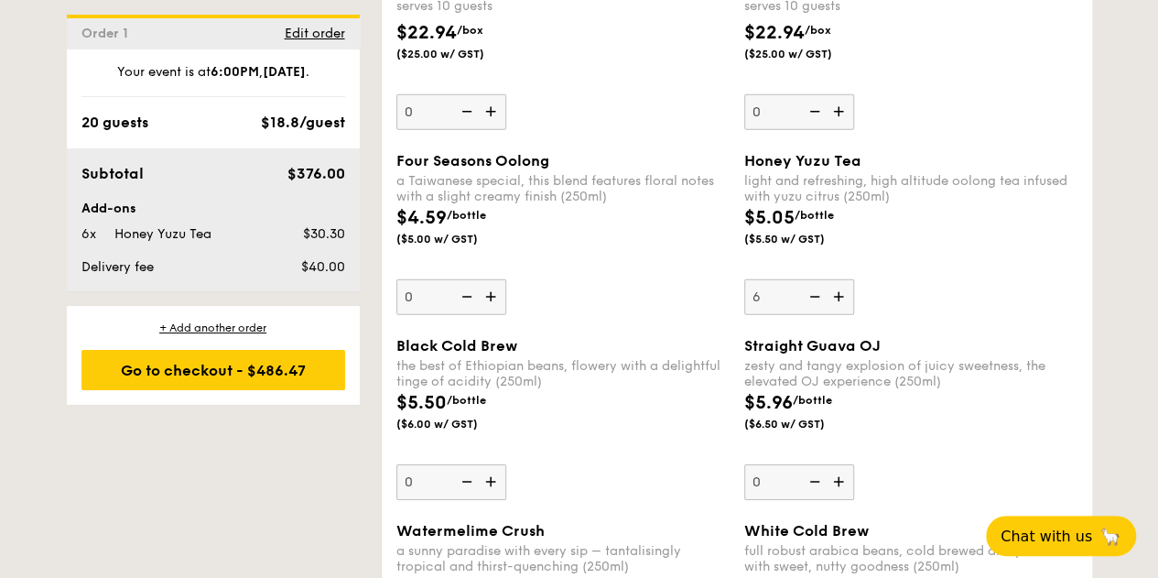
click at [842, 314] on img at bounding box center [840, 296] width 27 height 35
click at [842, 315] on input "6" at bounding box center [799, 297] width 110 height 36
click at [842, 314] on img at bounding box center [840, 296] width 27 height 35
click at [842, 315] on input "7" at bounding box center [799, 297] width 110 height 36
click at [842, 314] on img at bounding box center [840, 296] width 27 height 35
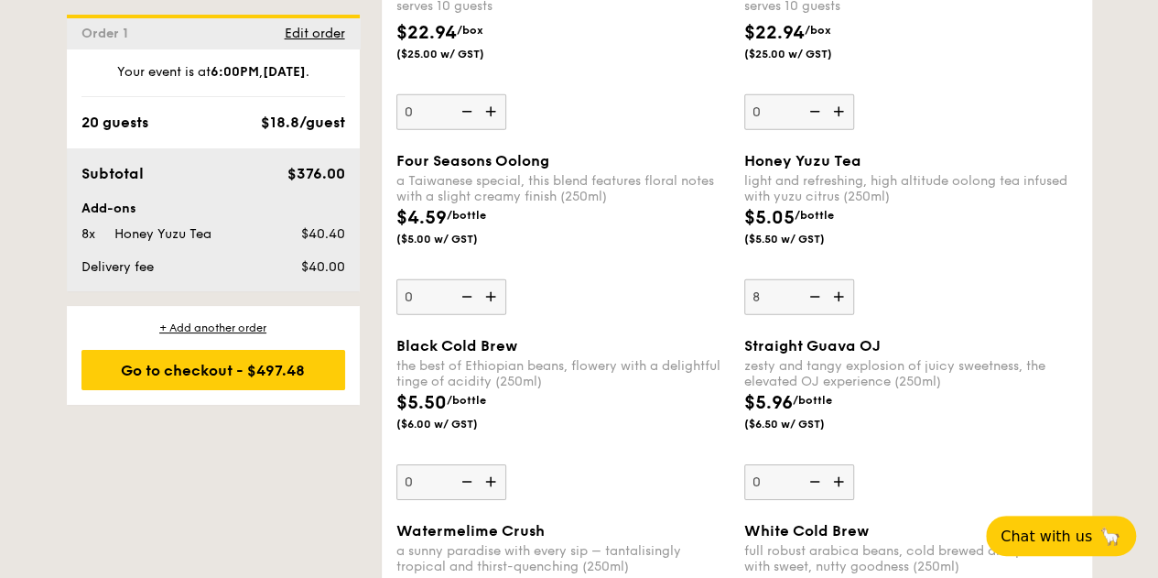
click at [842, 315] on input "8" at bounding box center [799, 297] width 110 height 36
click at [842, 314] on img at bounding box center [840, 296] width 27 height 35
click at [842, 315] on input "9" at bounding box center [799, 297] width 110 height 36
type input "10"
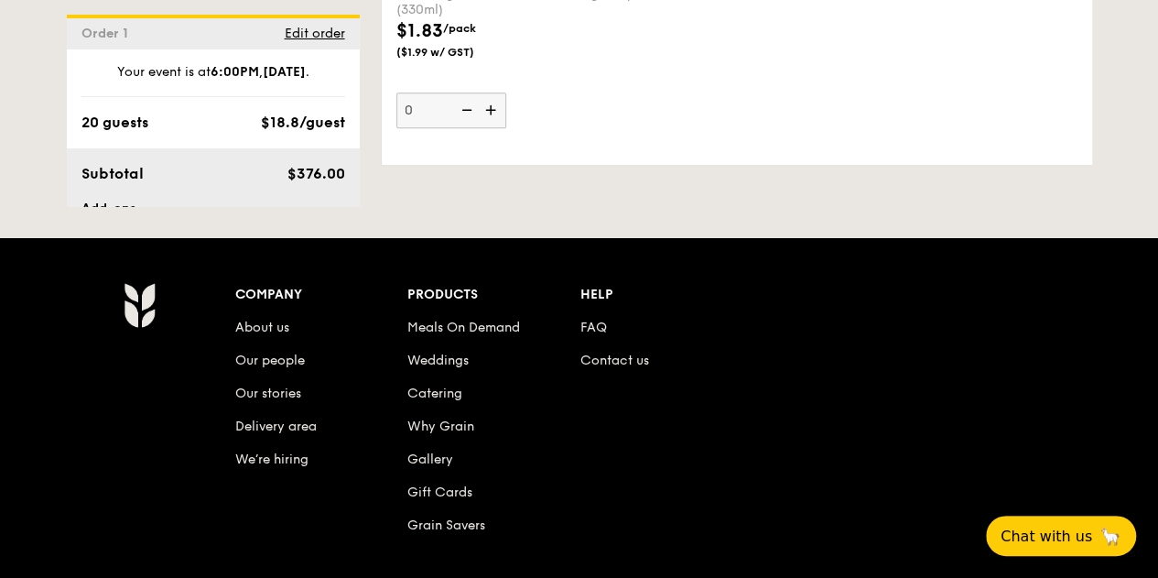
scroll to position [3744, 0]
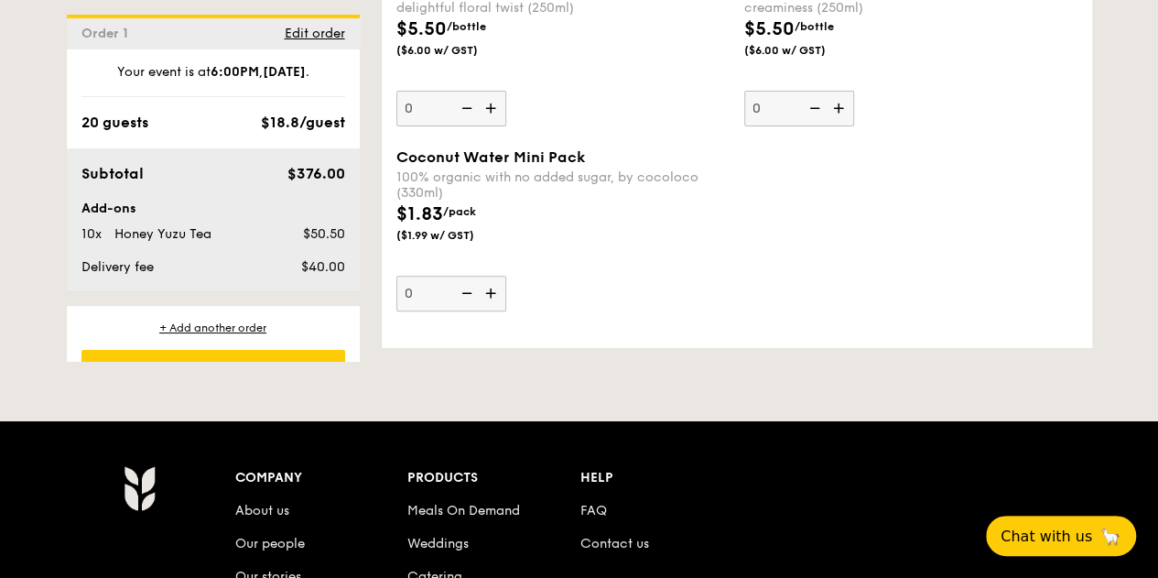
click at [492, 307] on img at bounding box center [492, 293] width 27 height 35
click at [492, 307] on input "0" at bounding box center [451, 294] width 110 height 36
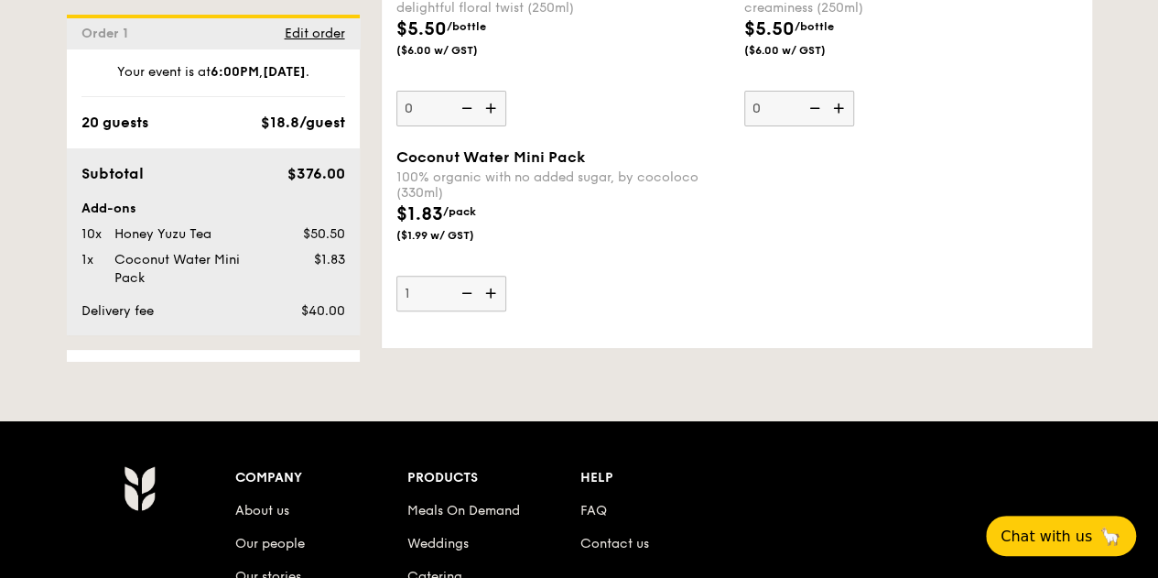
click at [492, 307] on img at bounding box center [492, 293] width 27 height 35
click at [492, 307] on input "1" at bounding box center [451, 294] width 110 height 36
click at [492, 307] on img at bounding box center [492, 293] width 27 height 35
click at [492, 307] on input "2" at bounding box center [451, 294] width 110 height 36
click at [492, 307] on img at bounding box center [492, 293] width 27 height 35
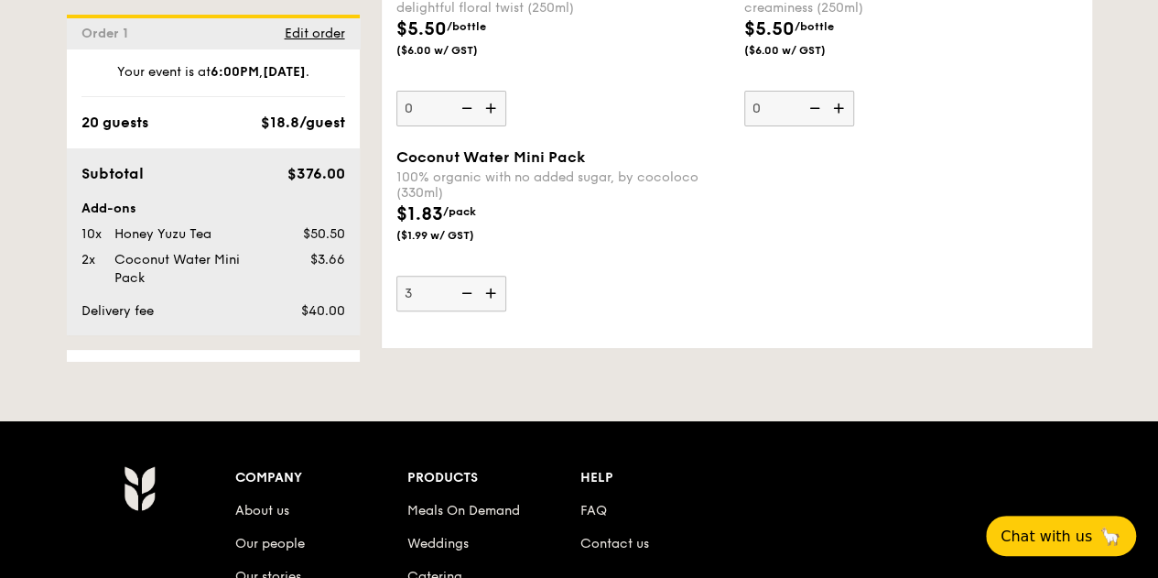
click at [492, 307] on input "3" at bounding box center [451, 294] width 110 height 36
click at [492, 307] on img at bounding box center [492, 293] width 27 height 35
click at [492, 307] on input "4" at bounding box center [451, 294] width 110 height 36
click at [492, 307] on img at bounding box center [492, 293] width 27 height 35
click at [492, 307] on input "5" at bounding box center [451, 294] width 110 height 36
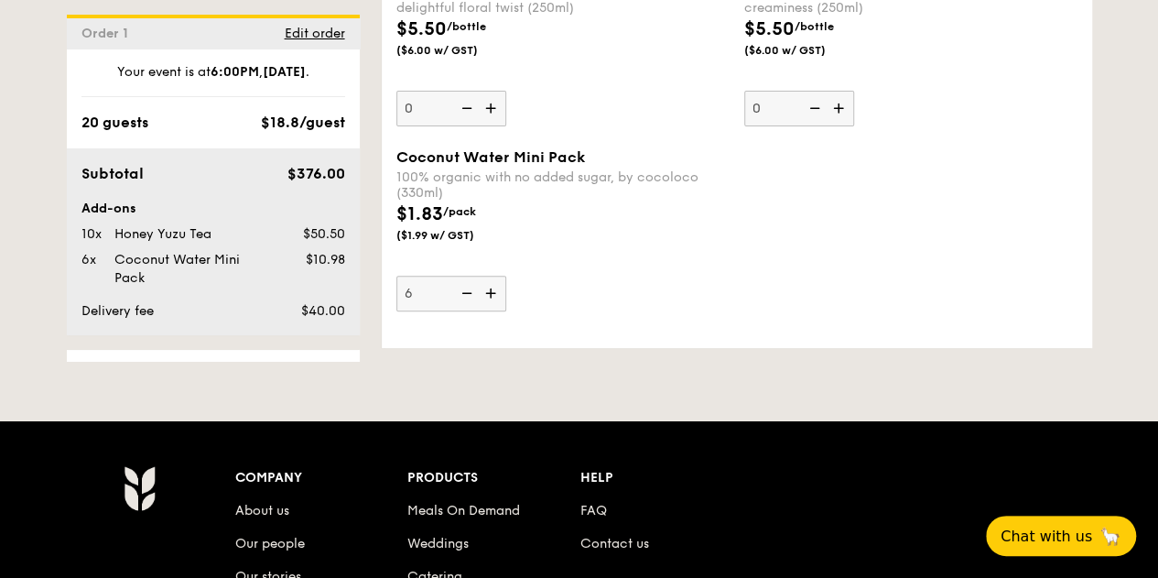
click at [492, 307] on img at bounding box center [492, 293] width 27 height 35
click at [492, 307] on input "6" at bounding box center [451, 294] width 110 height 36
click at [492, 307] on img at bounding box center [492, 293] width 27 height 35
click at [492, 307] on input "7" at bounding box center [451, 294] width 110 height 36
click at [492, 307] on img at bounding box center [492, 293] width 27 height 35
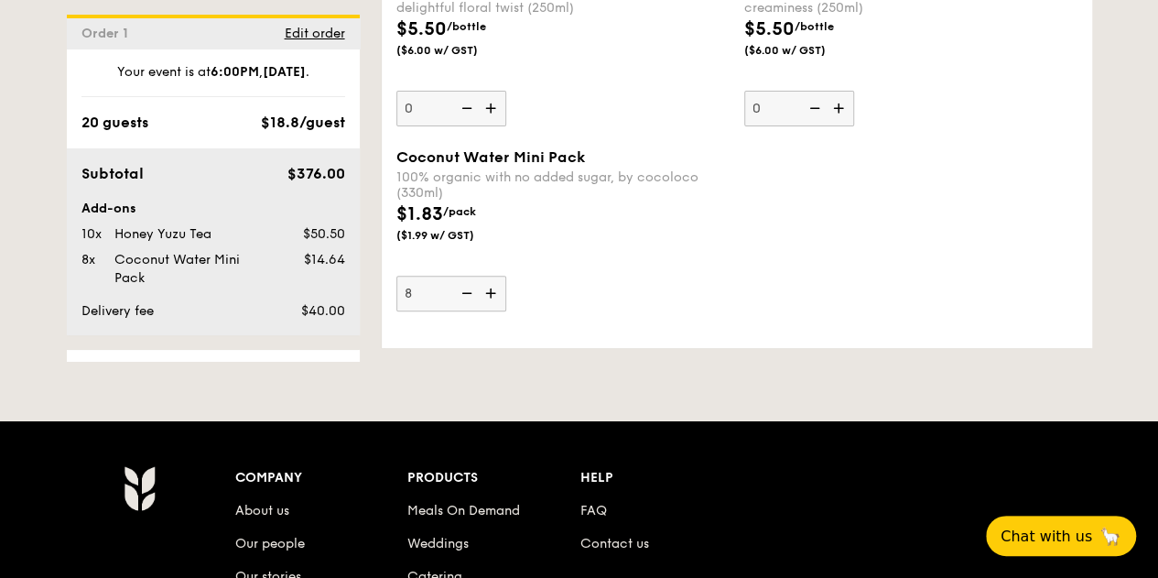
click at [492, 307] on input "8" at bounding box center [451, 294] width 110 height 36
click at [492, 306] on img at bounding box center [492, 293] width 27 height 35
click at [492, 306] on input "9" at bounding box center [451, 294] width 110 height 36
click at [492, 306] on img at bounding box center [492, 293] width 27 height 35
click at [492, 306] on input "10" at bounding box center [451, 294] width 110 height 36
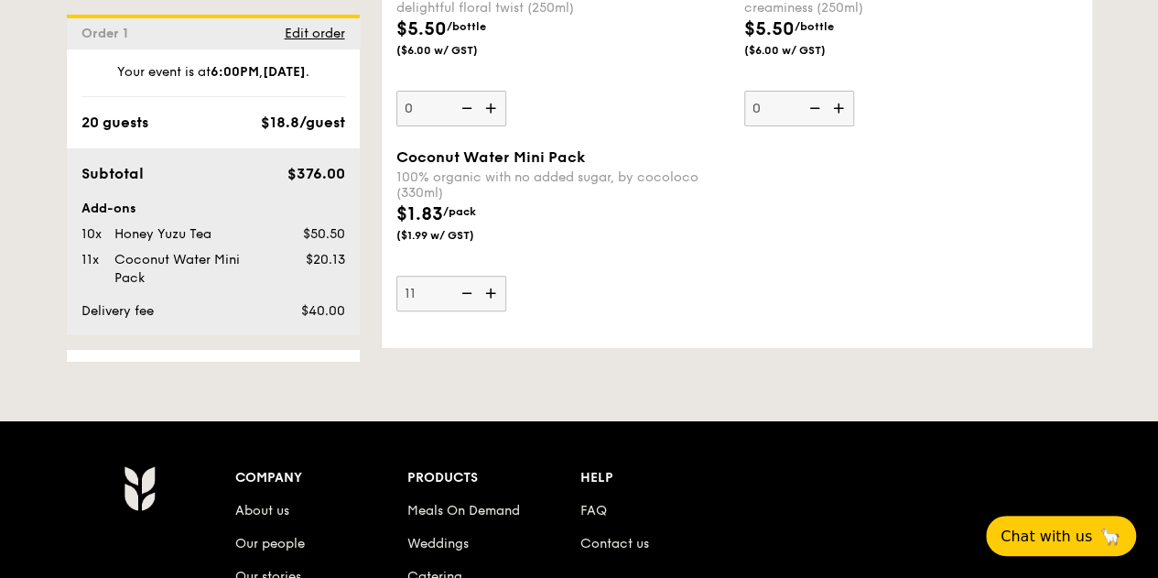
click at [466, 303] on img at bounding box center [464, 293] width 27 height 35
click at [466, 303] on input "11" at bounding box center [451, 294] width 110 height 36
type input "10"
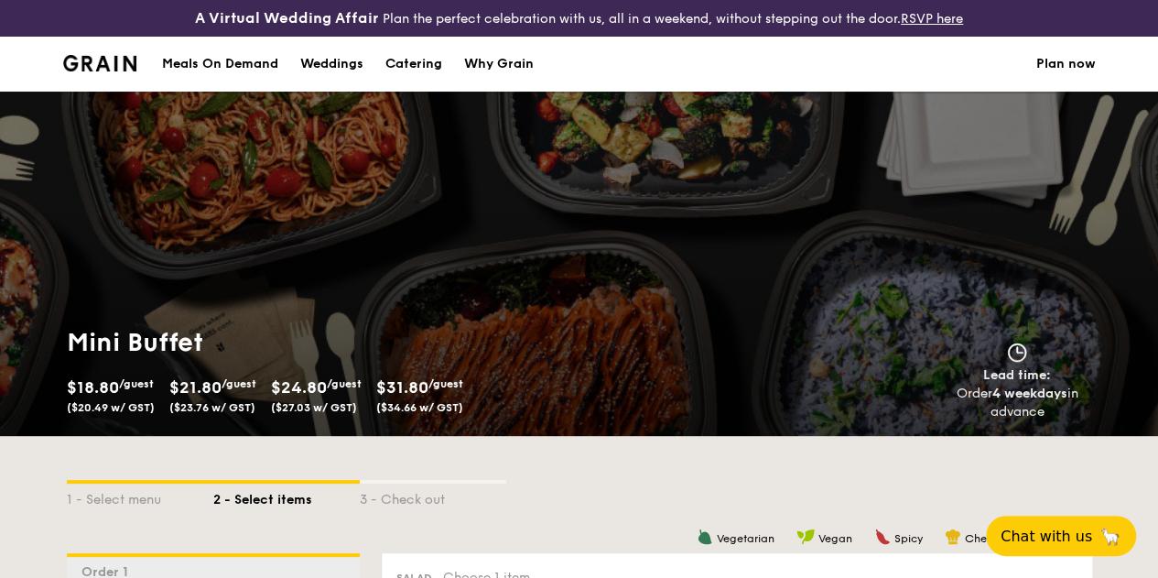
scroll to position [3762, 0]
